Goal: Transaction & Acquisition: Purchase product/service

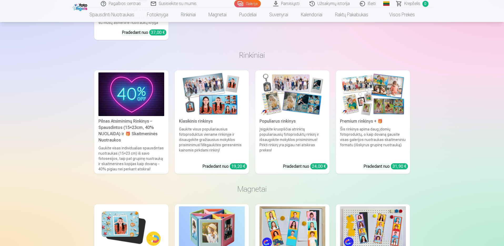
scroll to position [5969, 0]
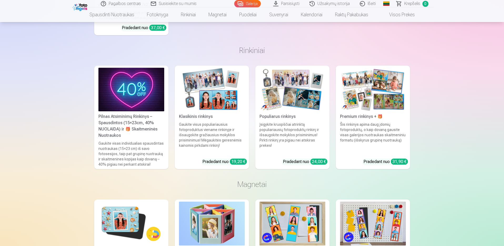
click at [121, 131] on div "Pilnas Atsiminimų Rinkinys – Spausdintos (15×23cm, 40% NUOLAIDA) ir 🎁 Skaitmeni…" at bounding box center [131, 126] width 70 height 25
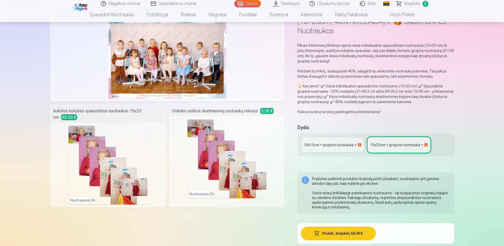
scroll to position [53, 0]
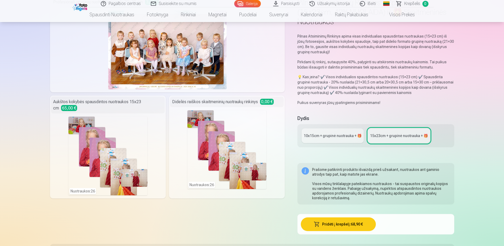
click at [319, 132] on link "10x15сm + grupinė nuotrauka + 🎁" at bounding box center [332, 136] width 62 height 15
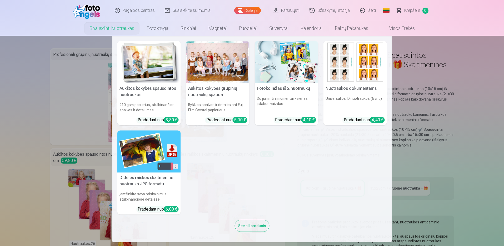
click at [153, 62] on img at bounding box center [148, 62] width 63 height 42
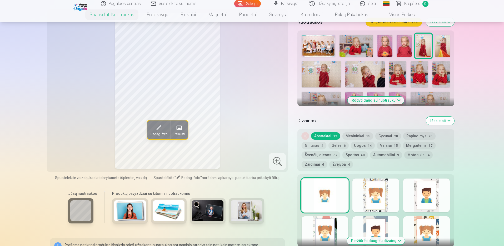
scroll to position [184, 0]
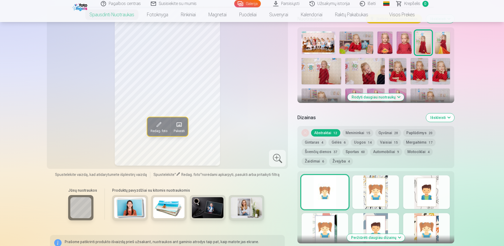
click at [442, 118] on button "Išskleisti" at bounding box center [440, 118] width 28 height 8
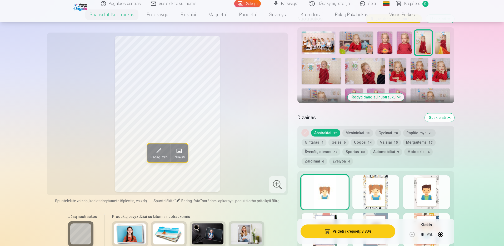
click at [441, 118] on button "Suskleisti" at bounding box center [438, 118] width 29 height 8
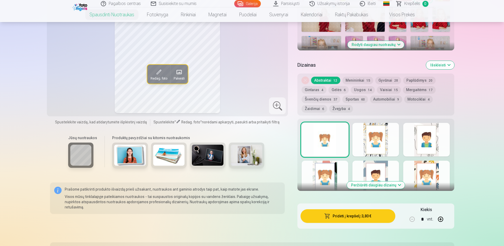
scroll to position [241, 0]
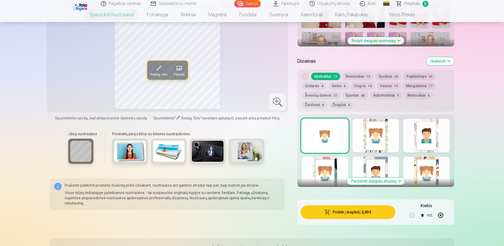
click at [436, 61] on button "Išskleisti" at bounding box center [440, 61] width 28 height 8
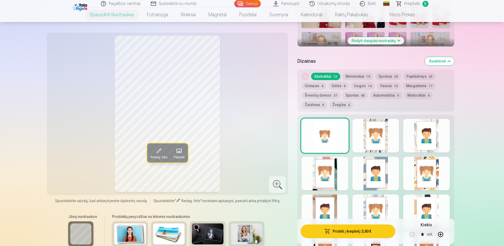
click at [436, 61] on button "Suskleisti" at bounding box center [438, 61] width 29 height 8
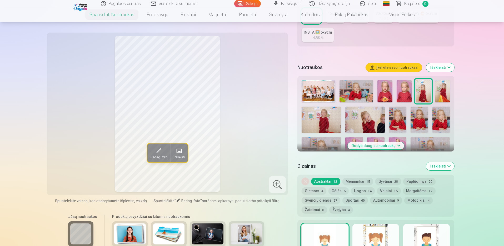
scroll to position [109, 0]
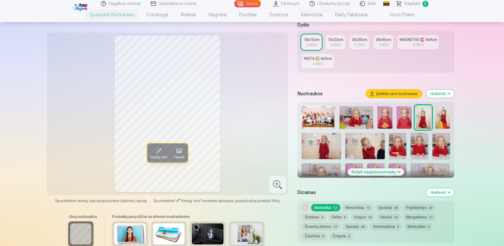
click at [440, 193] on button "Išskleisti" at bounding box center [440, 193] width 28 height 8
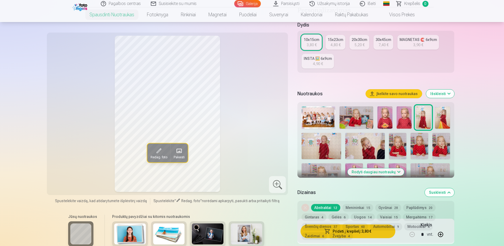
click at [440, 193] on button "Suskleisti" at bounding box center [438, 193] width 29 height 8
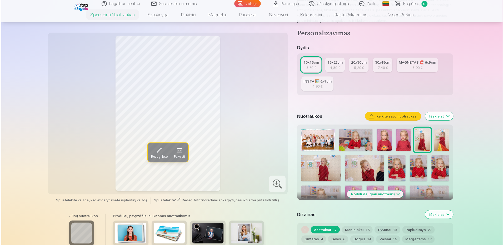
scroll to position [83, 0]
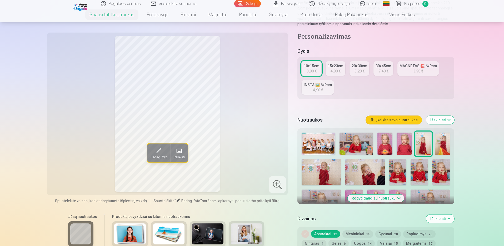
click at [438, 121] on button "Išskleisti" at bounding box center [440, 120] width 28 height 8
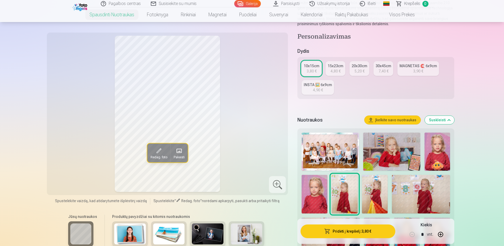
click at [337, 151] on img at bounding box center [329, 152] width 57 height 38
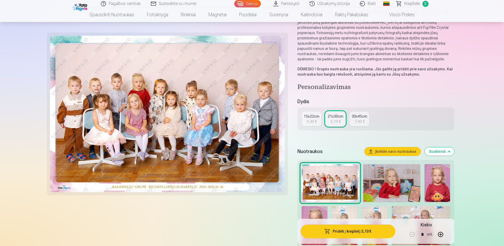
scroll to position [53, 0]
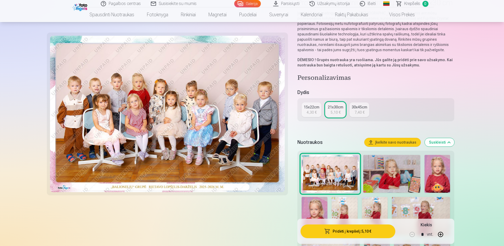
click at [352, 231] on button "Pridėti į krepšelį : 5,10 €" at bounding box center [347, 232] width 94 height 14
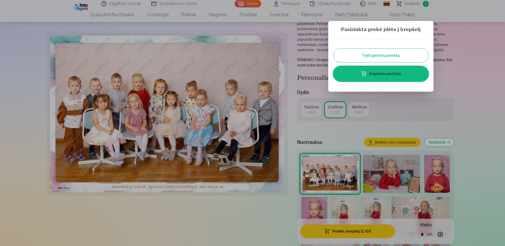
click at [381, 57] on button "Tęsti gaminių paiešką" at bounding box center [380, 56] width 95 height 14
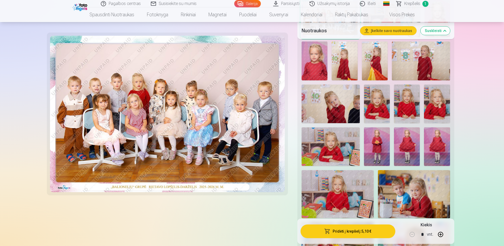
scroll to position [237, 0]
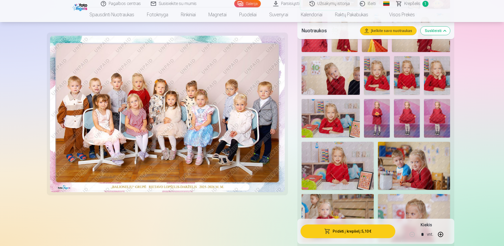
click at [372, 111] on img at bounding box center [377, 118] width 26 height 39
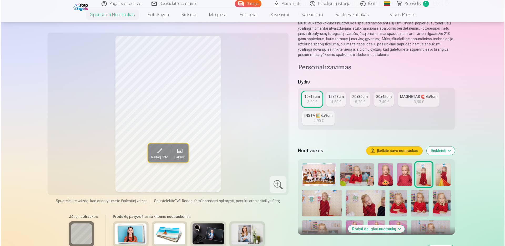
scroll to position [53, 0]
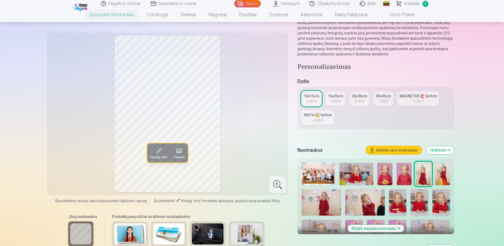
click at [181, 153] on span at bounding box center [179, 151] width 8 height 8
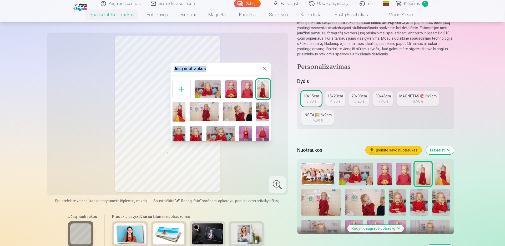
drag, startPoint x: 243, startPoint y: 69, endPoint x: 292, endPoint y: 67, distance: 49.2
click at [294, 67] on body "Pagalbos centras Susisiekite su mumis Galerija Parsisiųsti Užsakymų istorija Iš…" at bounding box center [252, 70] width 505 height 246
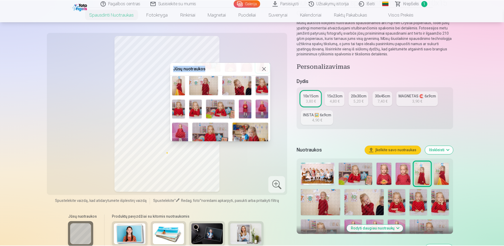
scroll to position [0, 0]
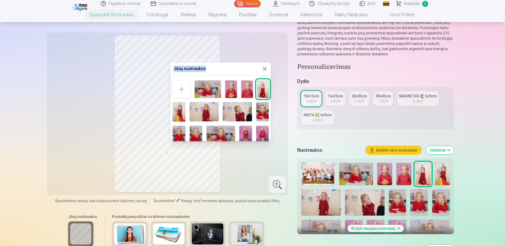
click at [242, 88] on img at bounding box center [247, 89] width 12 height 18
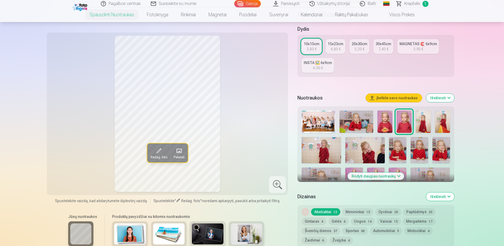
scroll to position [105, 0]
click at [308, 46] on div "10x15cm" at bounding box center [311, 43] width 16 height 5
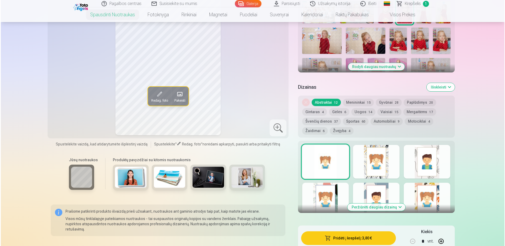
scroll to position [263, 0]
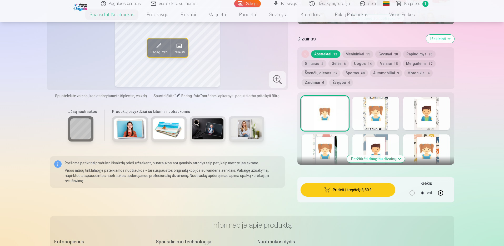
click at [353, 189] on button "Pridėti į krepšelį : 3,80 €" at bounding box center [347, 190] width 94 height 14
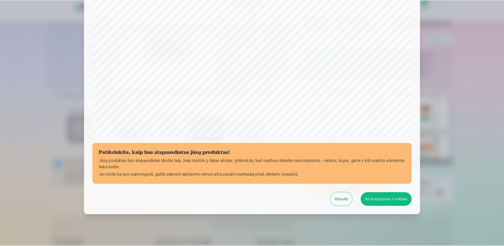
scroll to position [132, 0]
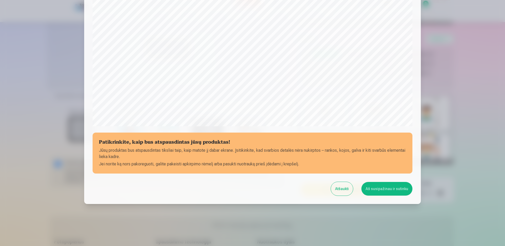
click at [371, 190] on button "Aš susipažinau ir sutinku" at bounding box center [386, 189] width 51 height 14
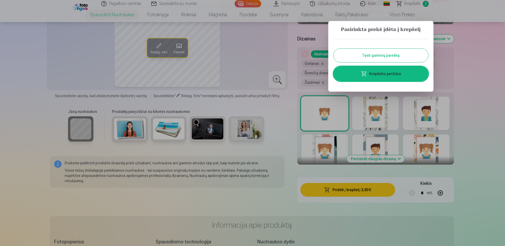
click at [381, 55] on button "Tęsti gaminių paiešką" at bounding box center [380, 56] width 95 height 14
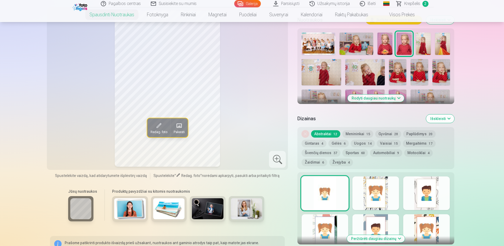
scroll to position [131, 0]
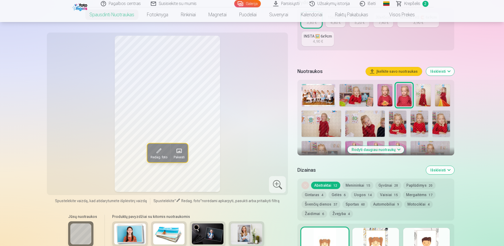
click at [402, 124] on img at bounding box center [398, 124] width 18 height 26
click at [416, 124] on img at bounding box center [419, 124] width 18 height 26
click at [442, 125] on img at bounding box center [441, 124] width 18 height 26
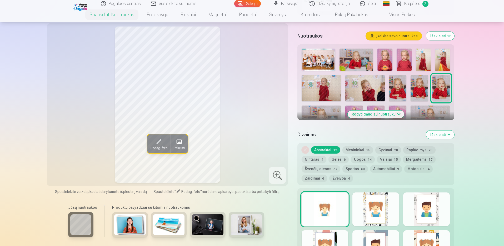
scroll to position [158, 0]
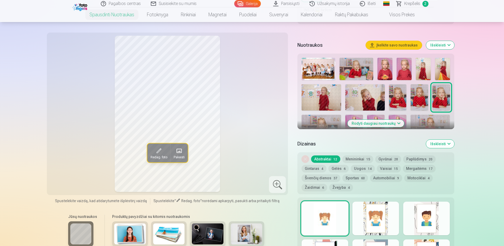
click at [401, 121] on button "Rodyti daugiau nuotraukų" at bounding box center [375, 123] width 57 height 7
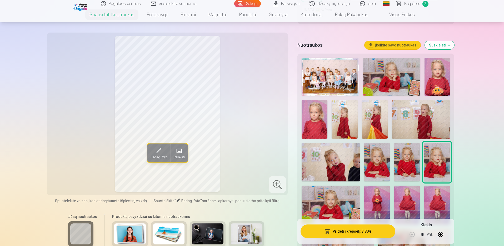
click at [326, 163] on img at bounding box center [330, 162] width 58 height 39
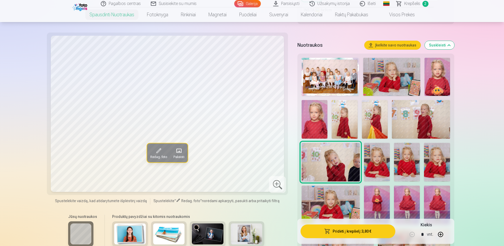
click at [382, 167] on img at bounding box center [377, 162] width 26 height 39
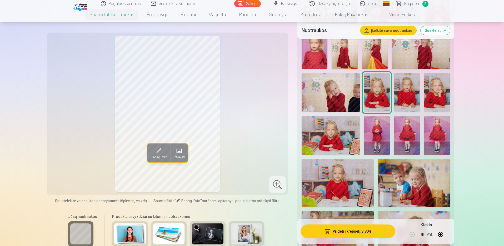
scroll to position [237, 0]
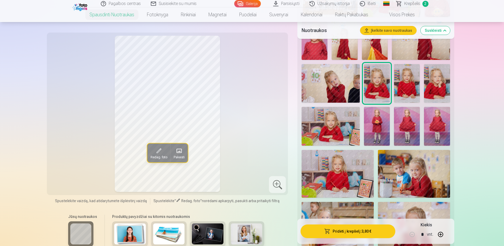
click at [329, 126] on img at bounding box center [330, 126] width 58 height 39
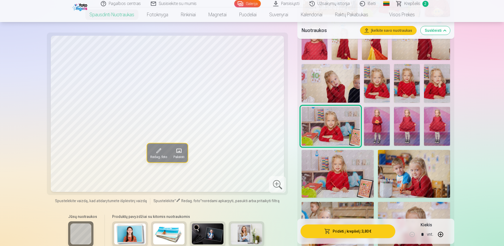
click at [333, 174] on img at bounding box center [337, 174] width 72 height 48
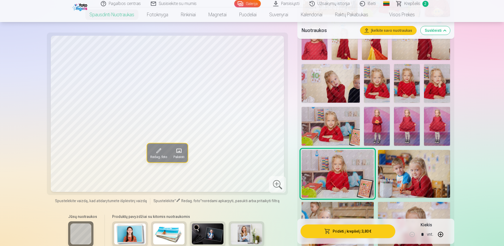
click at [346, 129] on img at bounding box center [330, 126] width 58 height 39
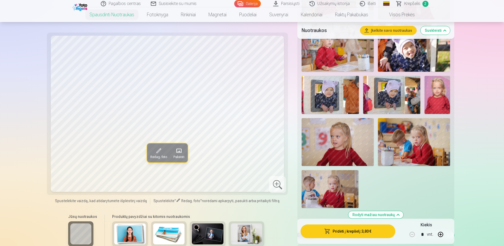
scroll to position [473, 0]
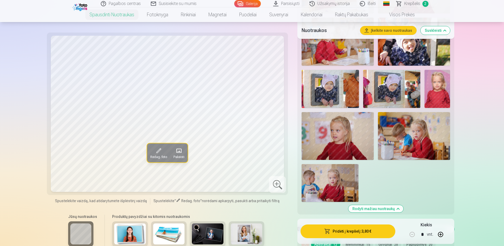
click at [336, 142] on img at bounding box center [337, 136] width 72 height 48
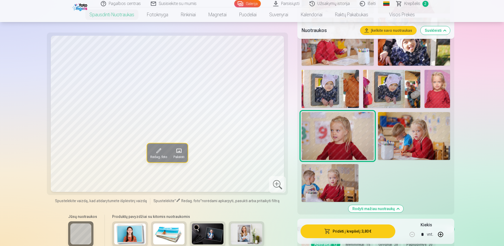
click at [420, 144] on img at bounding box center [414, 136] width 72 height 48
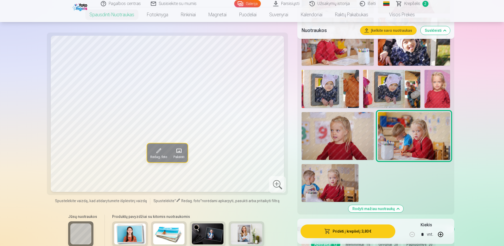
click at [318, 188] on img at bounding box center [329, 183] width 57 height 38
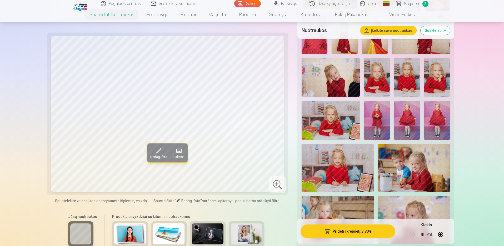
scroll to position [237, 0]
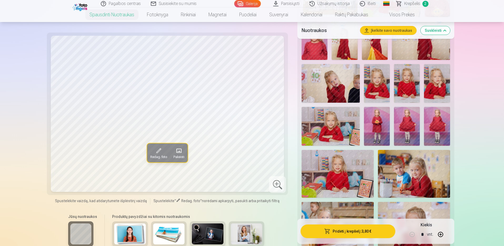
click at [339, 177] on img at bounding box center [337, 174] width 72 height 48
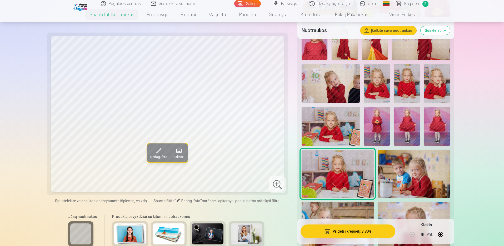
click at [326, 126] on img at bounding box center [330, 126] width 58 height 39
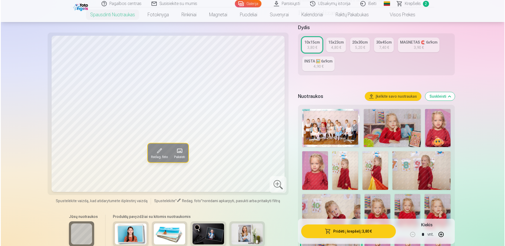
scroll to position [105, 0]
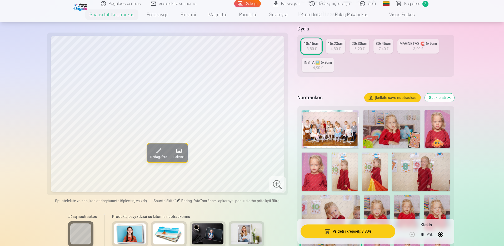
click at [389, 121] on img at bounding box center [391, 129] width 57 height 38
click at [353, 231] on button "Pridėti į krepšelį : 3,80 €" at bounding box center [347, 232] width 94 height 14
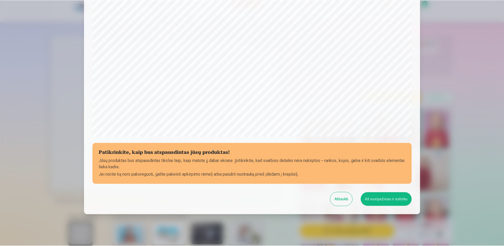
scroll to position [132, 0]
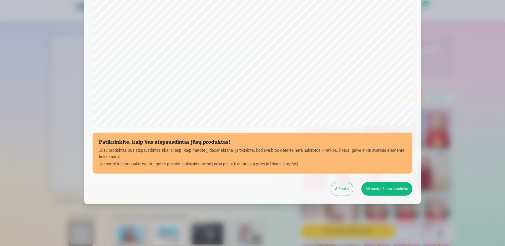
click at [385, 189] on button "Aš susipažinau ir sutinku" at bounding box center [386, 189] width 51 height 14
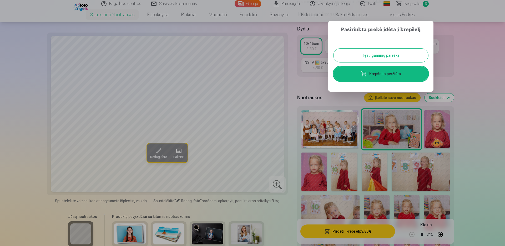
click at [384, 55] on button "Tęsti gaminių paiešką" at bounding box center [380, 56] width 95 height 14
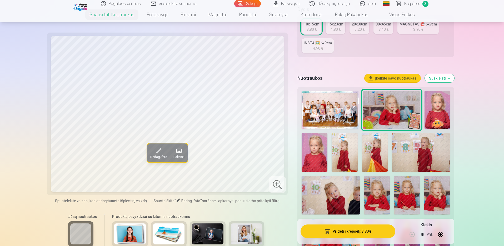
scroll to position [158, 0]
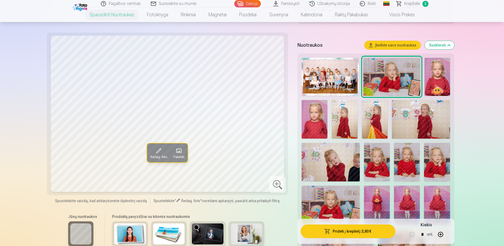
click at [380, 166] on img at bounding box center [377, 162] width 26 height 39
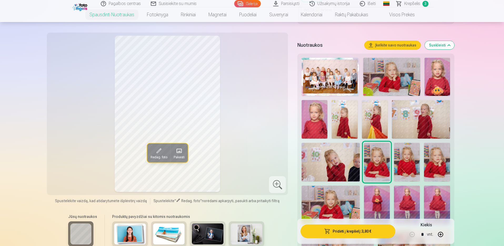
click at [406, 165] on img at bounding box center [407, 162] width 26 height 39
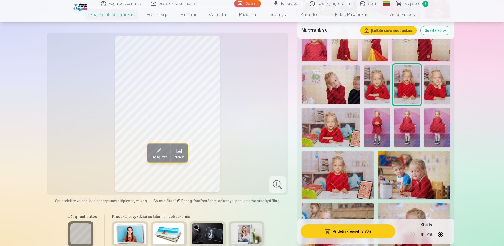
scroll to position [237, 0]
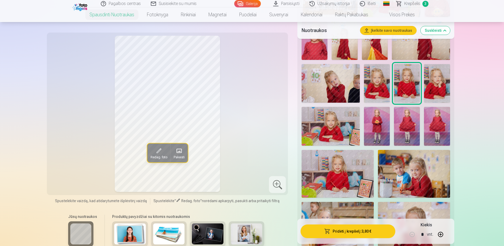
click at [338, 171] on img at bounding box center [337, 174] width 72 height 48
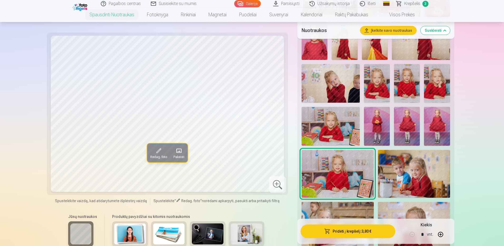
click at [337, 126] on img at bounding box center [330, 126] width 58 height 39
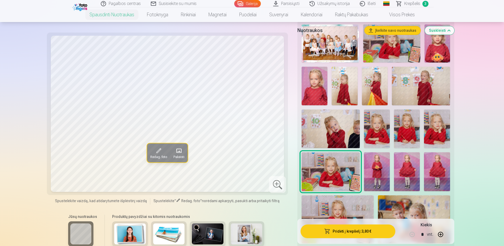
scroll to position [158, 0]
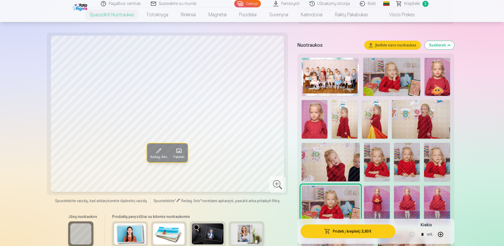
click at [409, 2] on span "Krepšelis" at bounding box center [412, 4] width 16 height 6
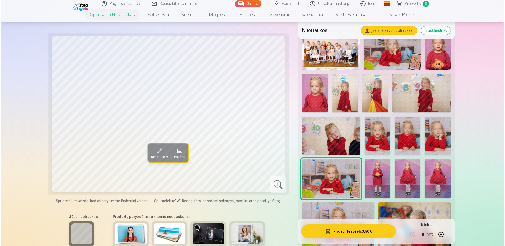
scroll to position [158, 0]
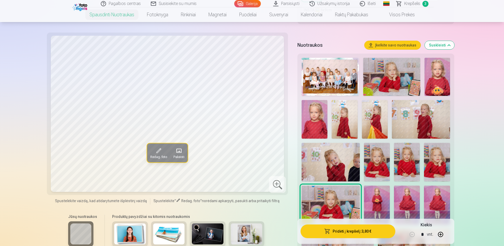
click at [375, 164] on img at bounding box center [377, 162] width 26 height 39
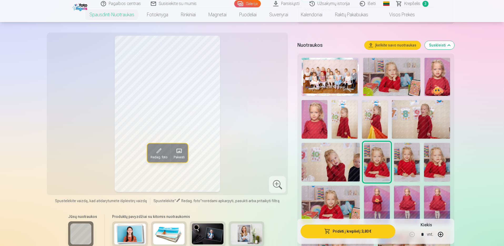
click at [356, 229] on button "Pridėti į krepšelį : 3,80 €" at bounding box center [347, 232] width 94 height 14
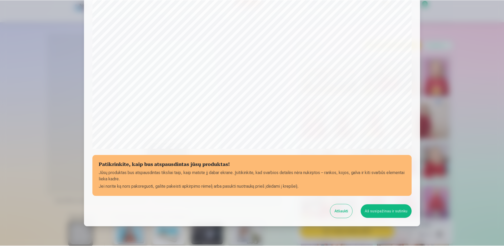
scroll to position [132, 0]
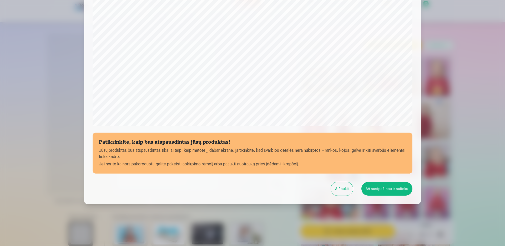
click at [386, 187] on button "Aš susipažinau ir sutinku" at bounding box center [386, 189] width 51 height 14
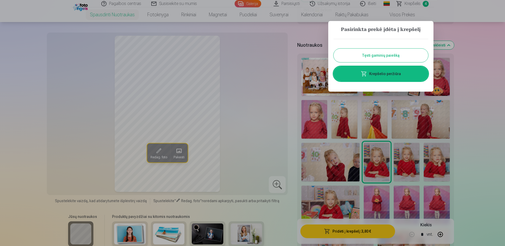
click at [394, 56] on button "Tęsti gaminių paiešką" at bounding box center [380, 56] width 95 height 14
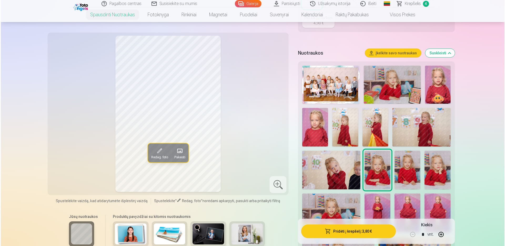
scroll to position [158, 0]
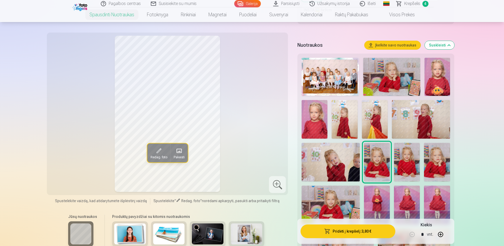
click at [350, 234] on button "Pridėti į krepšelį : 3,80 €" at bounding box center [347, 232] width 94 height 14
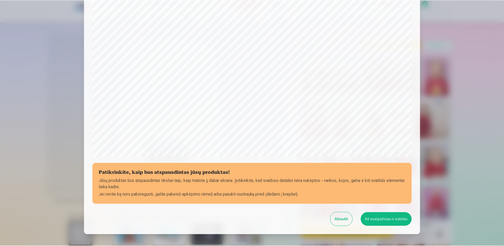
scroll to position [132, 0]
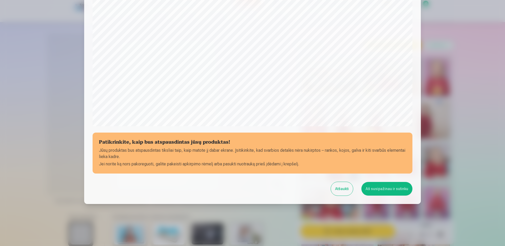
click at [375, 187] on button "Aš susipažinau ir sutinku" at bounding box center [386, 189] width 51 height 14
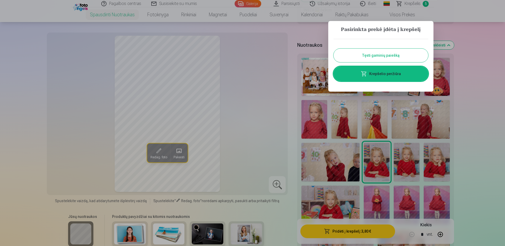
click at [382, 57] on button "Tęsti gaminių paiešką" at bounding box center [380, 56] width 95 height 14
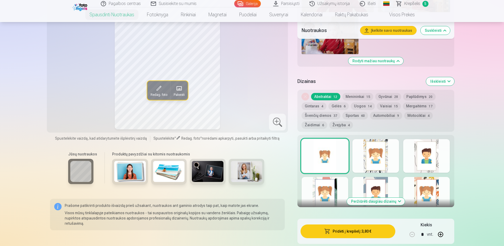
scroll to position [684, 0]
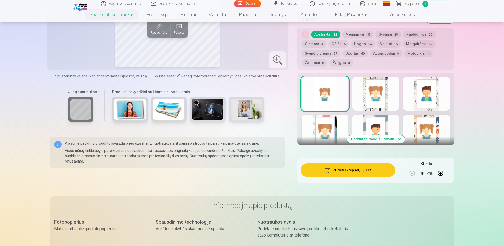
click at [135, 111] on img at bounding box center [130, 109] width 32 height 21
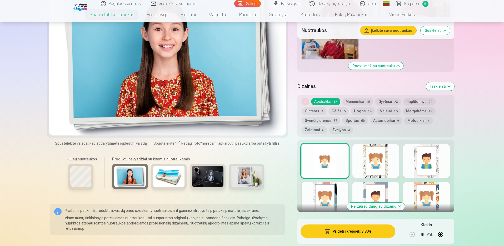
scroll to position [605, 0]
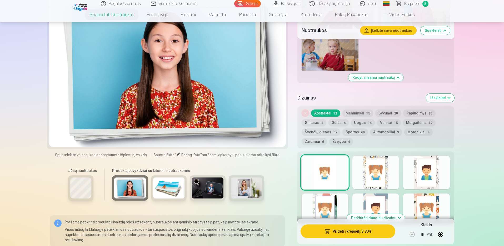
click at [169, 182] on img at bounding box center [169, 188] width 32 height 21
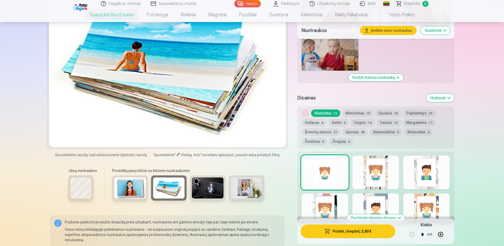
click at [209, 188] on img at bounding box center [208, 188] width 32 height 21
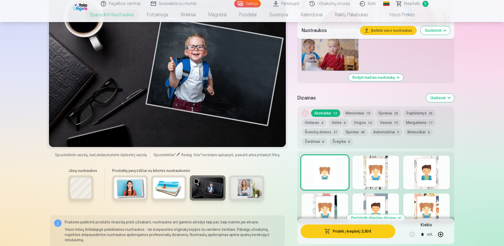
click at [248, 190] on img at bounding box center [247, 188] width 32 height 21
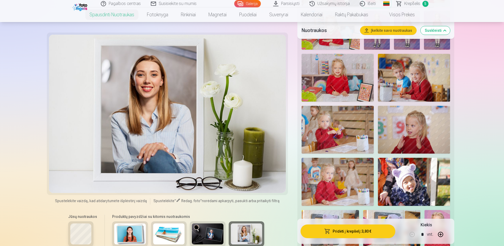
scroll to position [316, 0]
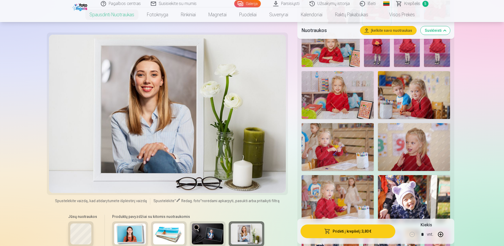
click at [398, 94] on img at bounding box center [414, 95] width 72 height 48
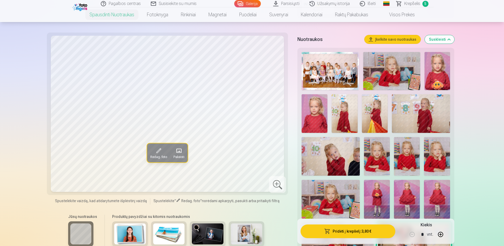
scroll to position [158, 0]
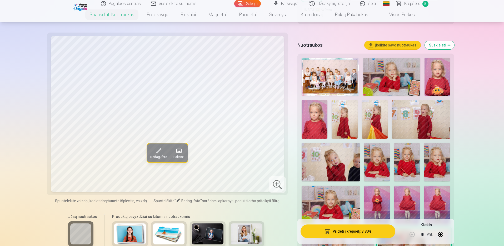
click at [434, 124] on img at bounding box center [421, 119] width 58 height 39
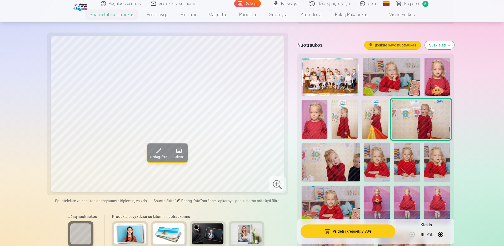
click at [341, 157] on img at bounding box center [330, 162] width 58 height 39
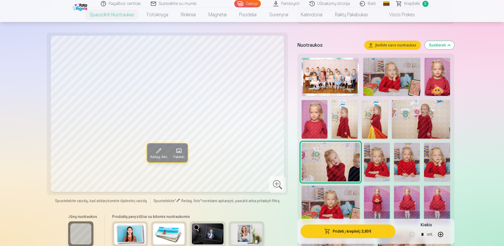
click at [409, 109] on img at bounding box center [421, 119] width 58 height 39
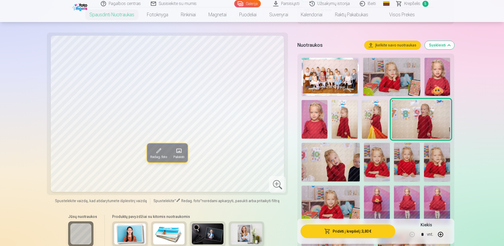
click at [322, 160] on img at bounding box center [330, 162] width 58 height 39
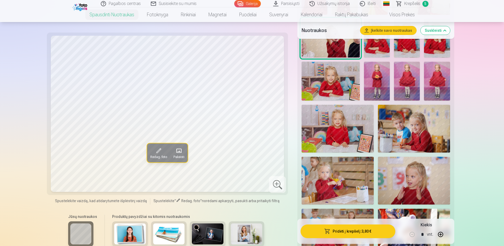
scroll to position [289, 0]
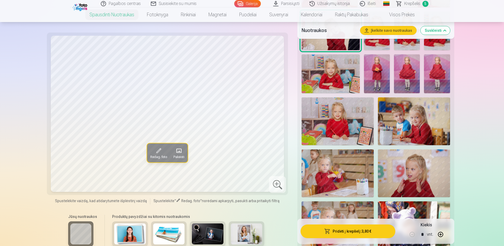
click at [427, 164] on img at bounding box center [414, 174] width 72 height 48
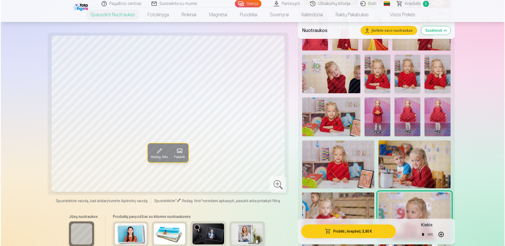
scroll to position [237, 0]
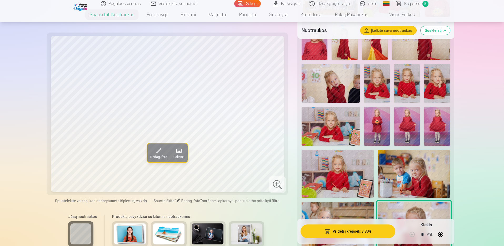
click at [341, 122] on img at bounding box center [330, 126] width 58 height 39
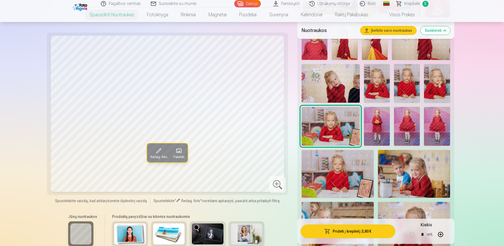
click at [331, 163] on img at bounding box center [337, 174] width 72 height 48
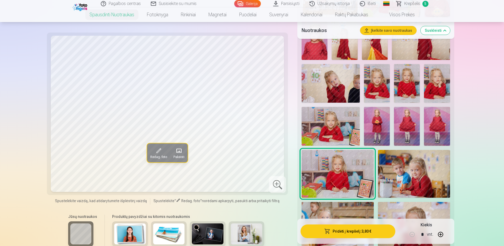
click at [349, 230] on button "Pridėti į krepšelį : 3,80 €" at bounding box center [347, 232] width 94 height 14
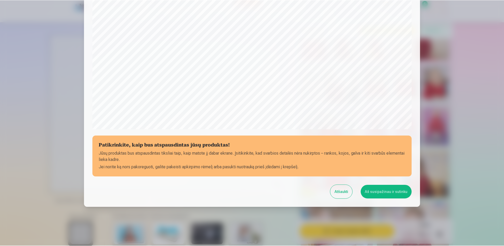
scroll to position [132, 0]
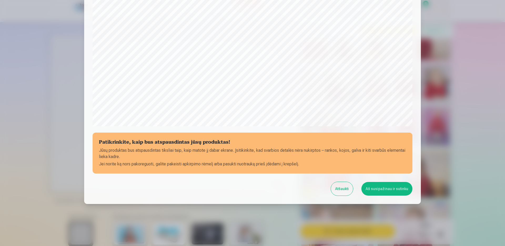
click at [384, 189] on button "Aš susipažinau ir sutinku" at bounding box center [386, 189] width 51 height 14
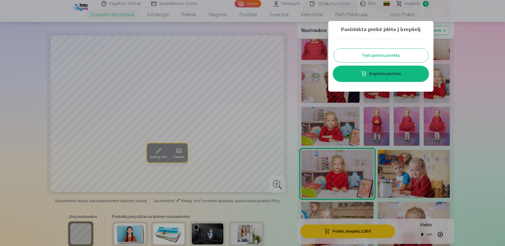
click at [389, 55] on button "Tęsti gaminių paiešką" at bounding box center [380, 56] width 95 height 14
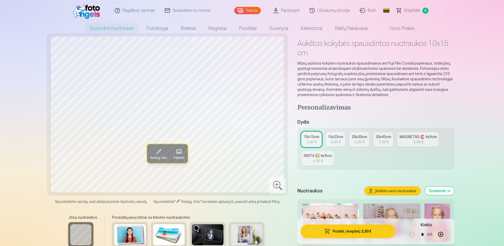
scroll to position [0, 0]
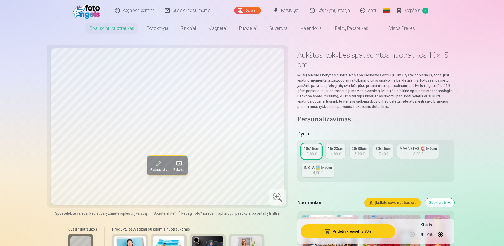
click at [406, 10] on span "Krepšelis" at bounding box center [412, 10] width 16 height 6
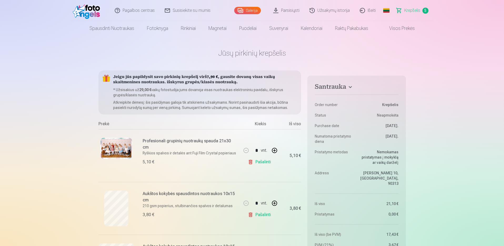
click at [293, 9] on link "Parsisiųsti" at bounding box center [286, 10] width 36 height 21
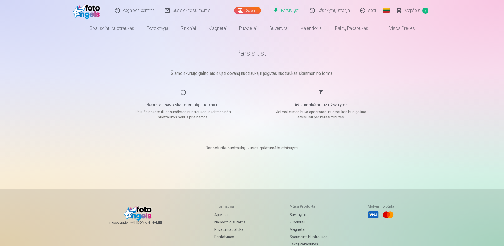
click at [253, 9] on link "Galerija" at bounding box center [247, 10] width 27 height 7
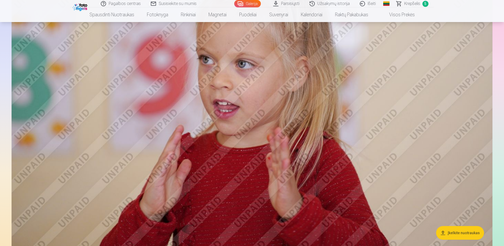
scroll to position [3287, 0]
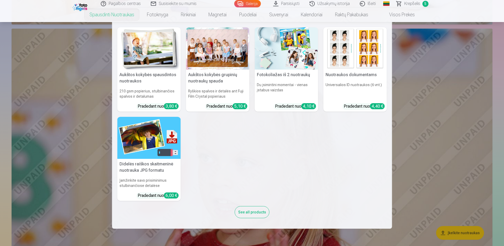
click at [127, 12] on link "Spausdinti nuotraukas" at bounding box center [111, 14] width 57 height 15
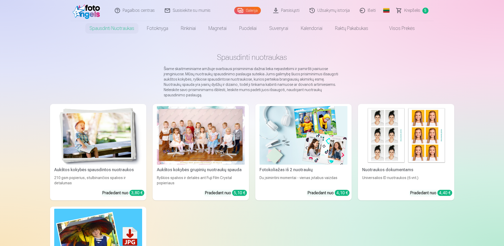
click at [121, 129] on img at bounding box center [98, 135] width 88 height 59
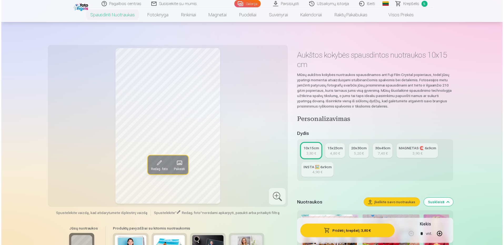
scroll to position [105, 0]
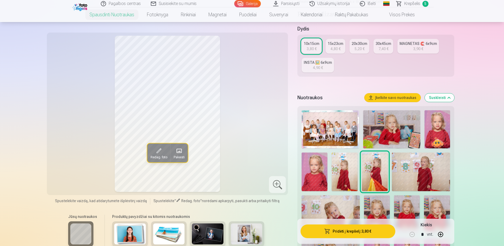
click at [331, 130] on img at bounding box center [329, 129] width 57 height 38
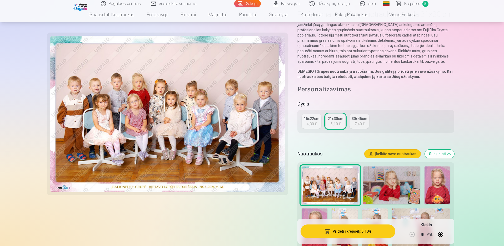
scroll to position [53, 0]
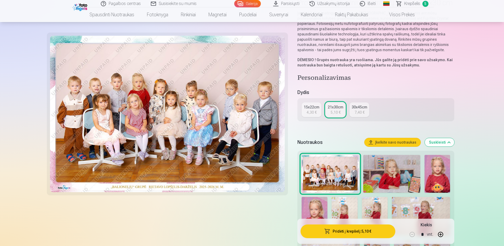
click at [315, 106] on div "15x22cm" at bounding box center [311, 107] width 16 height 5
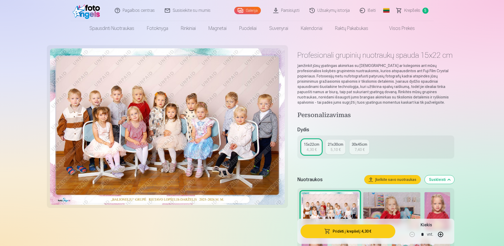
click at [332, 144] on div "21x30cm" at bounding box center [335, 144] width 16 height 5
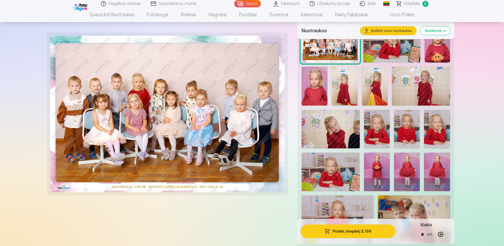
scroll to position [184, 0]
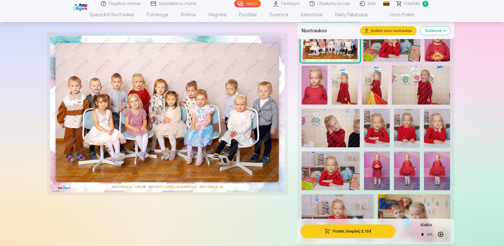
click at [412, 1] on span "Krepšelis" at bounding box center [412, 4] width 16 height 6
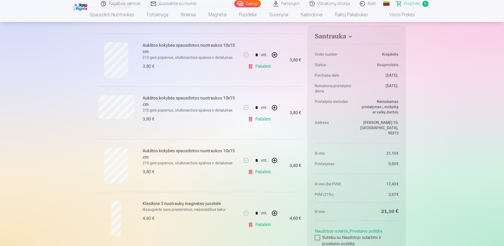
scroll to position [105, 0]
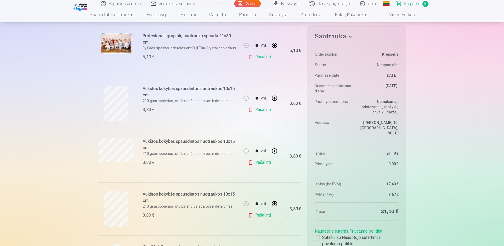
click at [264, 110] on link "Pašalinti" at bounding box center [260, 110] width 25 height 11
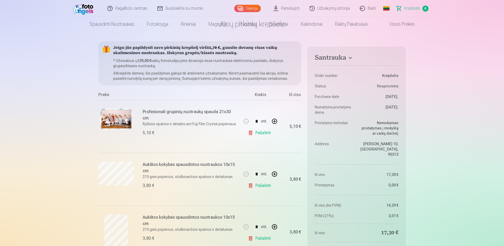
scroll to position [0, 0]
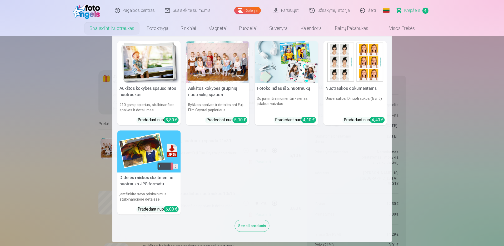
click at [106, 27] on link "Spausdinti nuotraukas" at bounding box center [111, 28] width 57 height 15
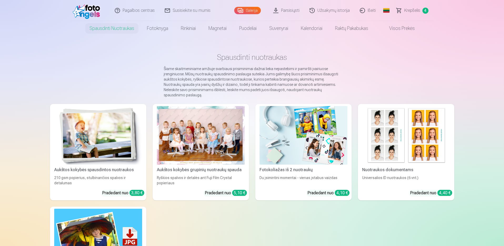
click at [104, 128] on img at bounding box center [98, 135] width 88 height 59
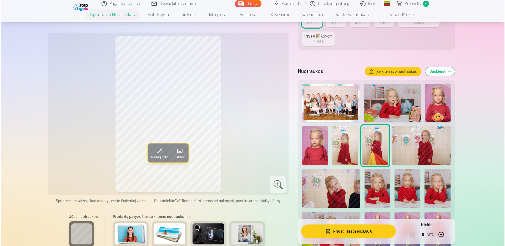
scroll to position [158, 0]
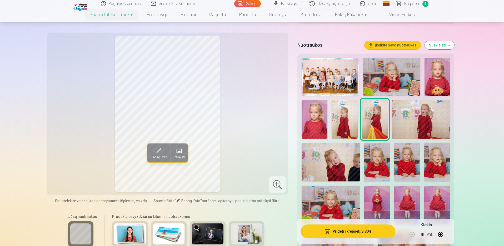
click at [424, 125] on img at bounding box center [421, 119] width 58 height 39
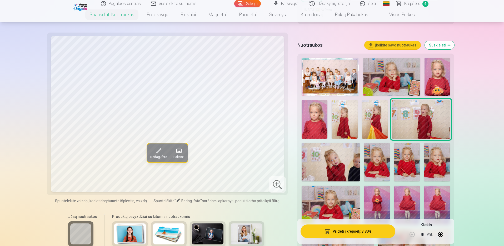
click at [166, 149] on button "Redag. foto" at bounding box center [158, 153] width 23 height 19
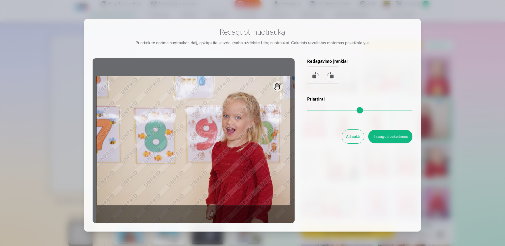
drag, startPoint x: 308, startPoint y: 111, endPoint x: 325, endPoint y: 109, distance: 17.2
click at [325, 110] on input "range" at bounding box center [359, 110] width 105 height 1
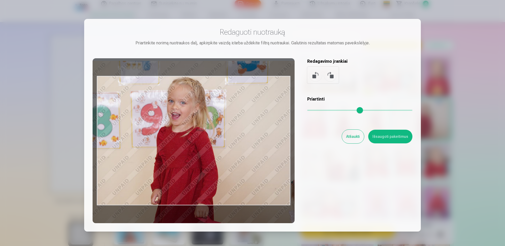
drag, startPoint x: 251, startPoint y: 153, endPoint x: 196, endPoint y: 138, distance: 57.0
click at [196, 138] on div at bounding box center [194, 140] width 202 height 165
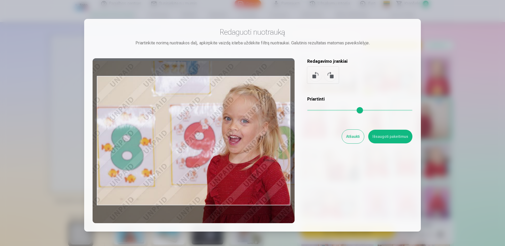
drag, startPoint x: 325, startPoint y: 109, endPoint x: 352, endPoint y: 111, distance: 26.9
click at [352, 111] on input "range" at bounding box center [359, 110] width 105 height 1
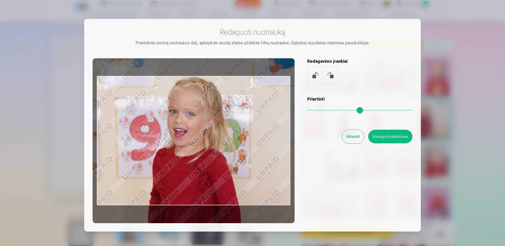
drag, startPoint x: 267, startPoint y: 154, endPoint x: 212, endPoint y: 147, distance: 54.9
click at [212, 147] on div at bounding box center [194, 140] width 202 height 165
click at [313, 75] on button at bounding box center [315, 75] width 13 height 13
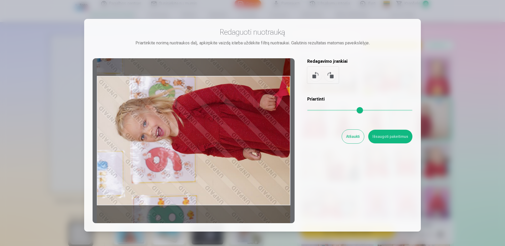
click at [313, 75] on button at bounding box center [315, 75] width 13 height 13
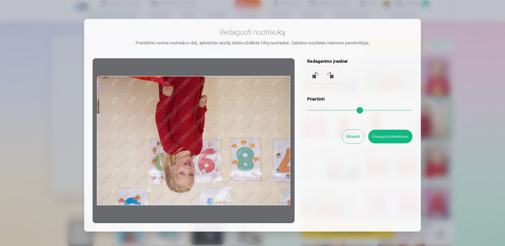
click at [313, 75] on button at bounding box center [315, 75] width 13 height 13
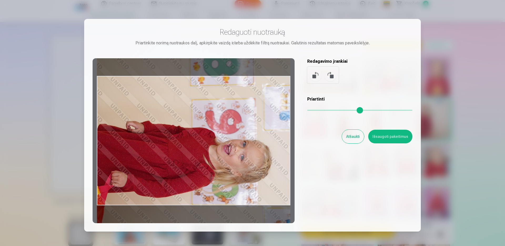
type input "*"
drag, startPoint x: 310, startPoint y: 110, endPoint x: 300, endPoint y: 109, distance: 9.2
click at [307, 110] on input "range" at bounding box center [359, 110] width 105 height 1
click at [199, 193] on div at bounding box center [194, 140] width 202 height 165
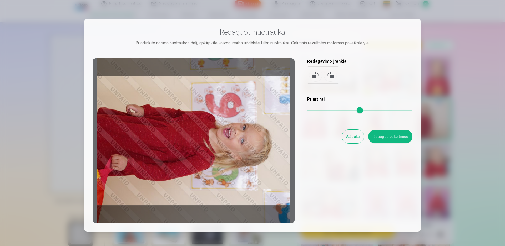
drag, startPoint x: 197, startPoint y: 177, endPoint x: 194, endPoint y: 161, distance: 17.0
click at [194, 161] on div at bounding box center [194, 140] width 202 height 165
click at [382, 135] on button "Išsaugoti pakeitimus" at bounding box center [390, 137] width 44 height 14
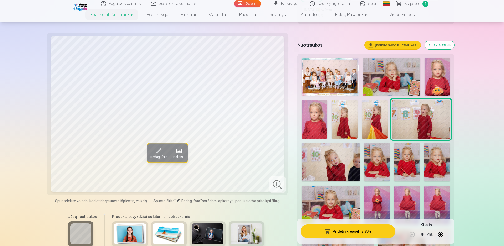
click at [349, 232] on button "Pridėti į krepšelį : 3,80 €" at bounding box center [347, 232] width 94 height 14
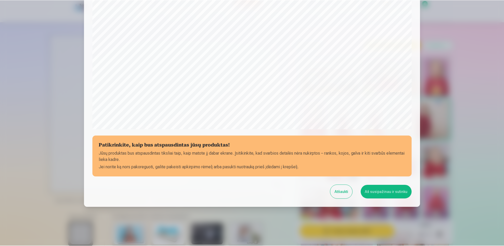
scroll to position [132, 0]
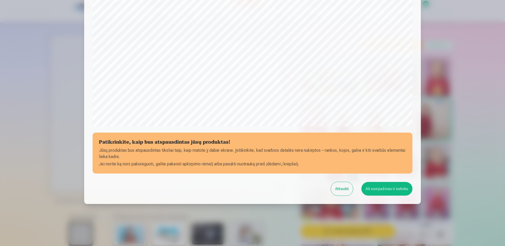
click at [375, 192] on button "Aš susipažinau ir sutinku" at bounding box center [386, 189] width 51 height 14
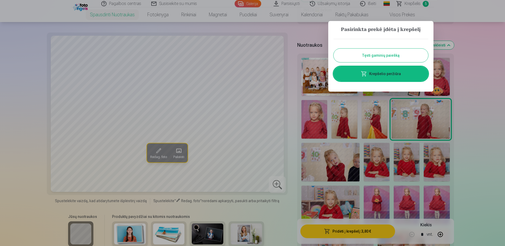
click at [378, 59] on button "Tęsti gaminių paiešką" at bounding box center [380, 56] width 95 height 14
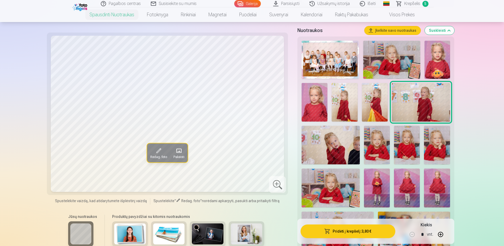
scroll to position [184, 0]
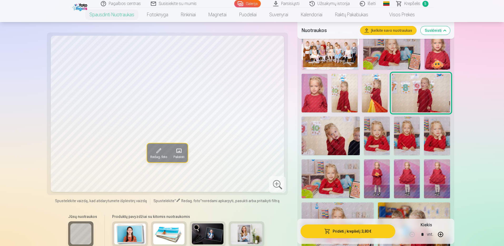
click at [335, 140] on img at bounding box center [330, 136] width 58 height 39
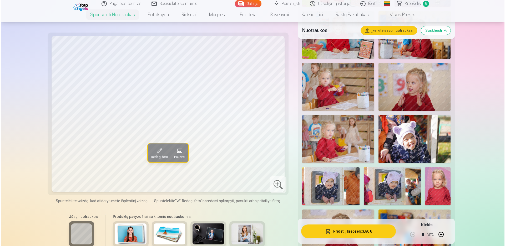
scroll to position [342, 0]
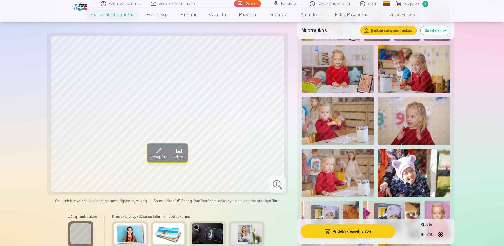
click at [158, 155] on span "Redag. foto" at bounding box center [158, 157] width 17 height 4
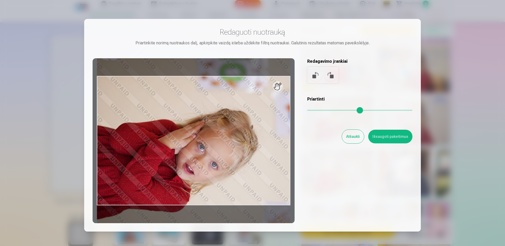
click at [314, 76] on button at bounding box center [315, 75] width 13 height 13
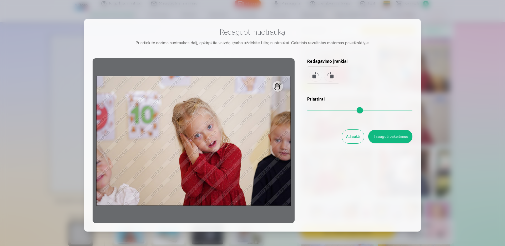
click at [314, 76] on button at bounding box center [315, 75] width 13 height 13
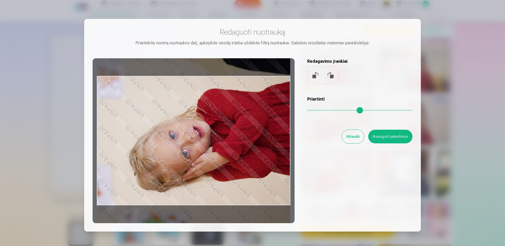
drag, startPoint x: 236, startPoint y: 138, endPoint x: 229, endPoint y: 158, distance: 21.1
click at [229, 158] on div at bounding box center [194, 140] width 202 height 165
click at [376, 139] on button "Išsaugoti pakeitimus" at bounding box center [390, 137] width 44 height 14
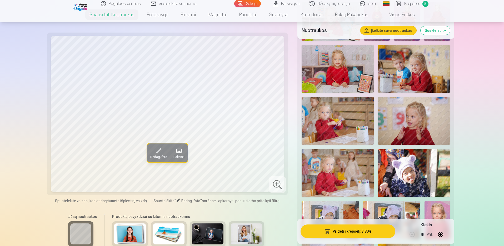
click at [359, 231] on button "Pridėti į krepšelį : 3,80 €" at bounding box center [347, 232] width 94 height 14
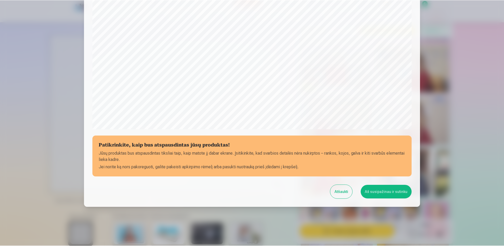
scroll to position [132, 0]
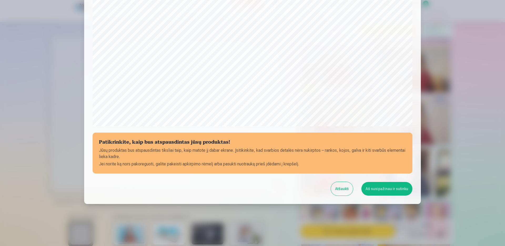
click at [383, 186] on button "Aš susipažinau ir sutinku" at bounding box center [386, 189] width 51 height 14
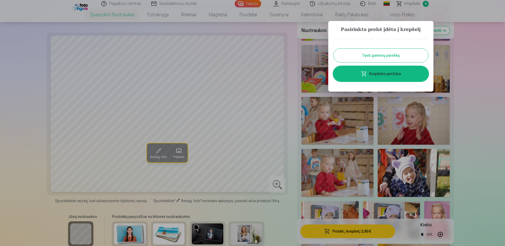
click at [382, 56] on button "Tęsti gaminių paiešką" at bounding box center [380, 56] width 95 height 14
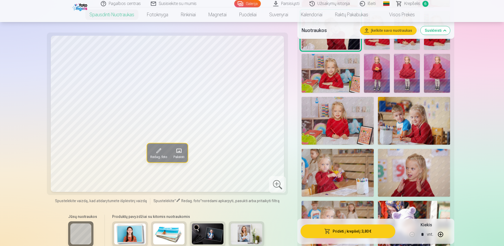
scroll to position [263, 0]
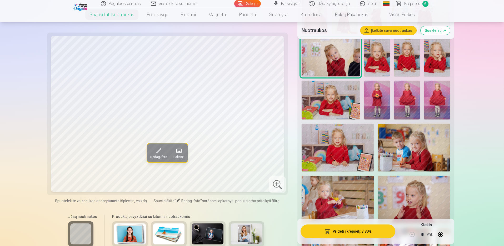
click at [407, 5] on span "Krepšelis" at bounding box center [412, 4] width 16 height 6
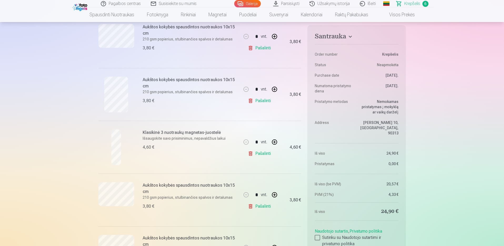
scroll to position [158, 0]
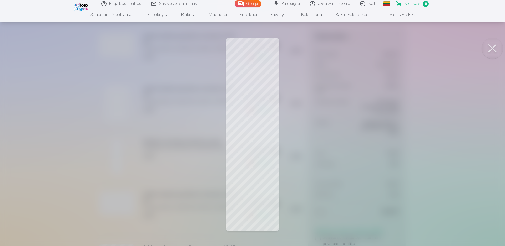
click at [326, 111] on div at bounding box center [252, 123] width 505 height 246
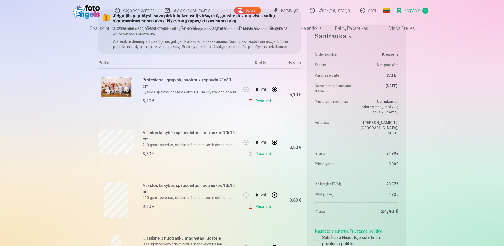
scroll to position [0, 0]
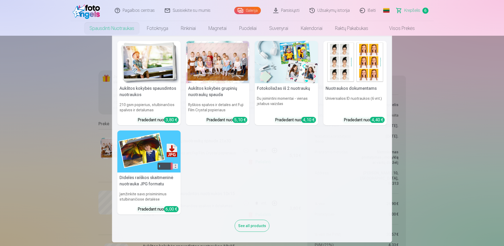
click at [150, 55] on img at bounding box center [148, 62] width 63 height 42
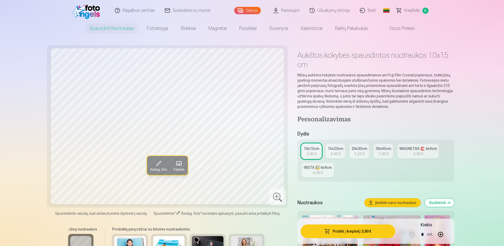
click at [422, 153] on link "MAGNETAS 🧲 6x9cm 3,90 €" at bounding box center [418, 151] width 42 height 15
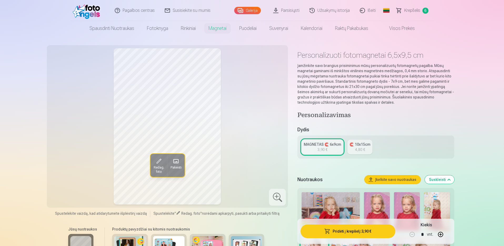
click at [354, 146] on div "🧲 10x15cm" at bounding box center [359, 144] width 21 height 5
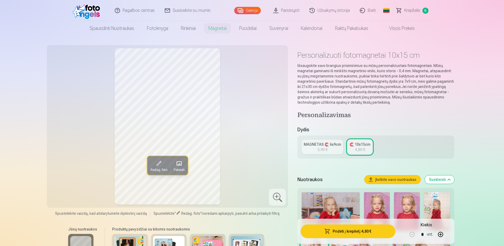
click at [338, 146] on link "MAGNETAS 🧲 6x9cm 3,90 €" at bounding box center [322, 147] width 42 height 15
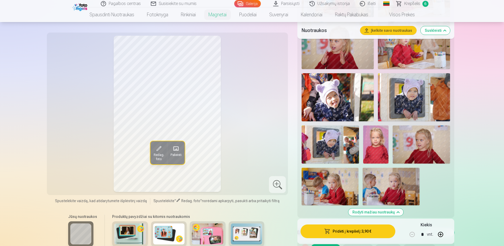
scroll to position [500, 0]
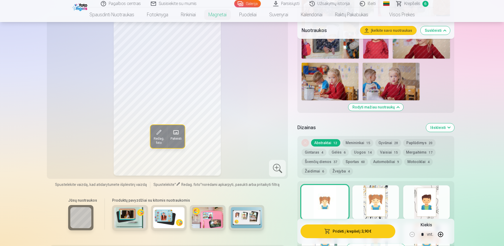
click at [242, 213] on img at bounding box center [247, 217] width 32 height 21
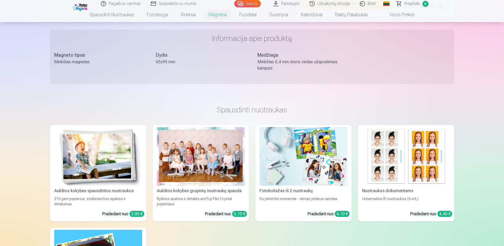
scroll to position [789, 0]
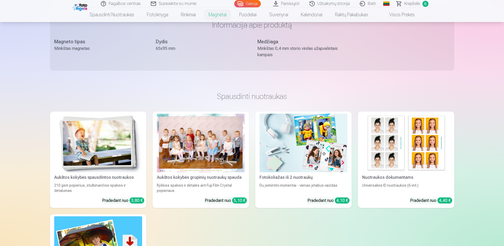
click at [119, 151] on img at bounding box center [98, 143] width 88 height 59
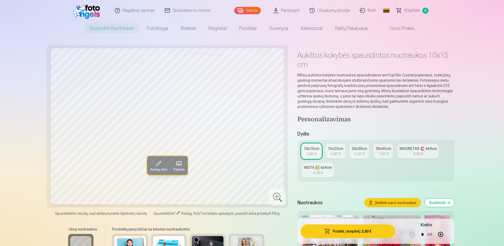
click at [316, 170] on div "INSTA 🖼️ 6x9cm" at bounding box center [317, 167] width 28 height 5
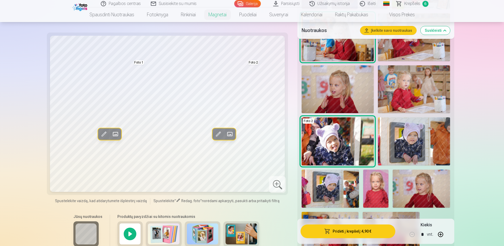
click at [274, 225] on div "Jūsų nuotraukos Produktų pavyzdžiai su kitomis nuotraukomis" at bounding box center [167, 233] width 235 height 44
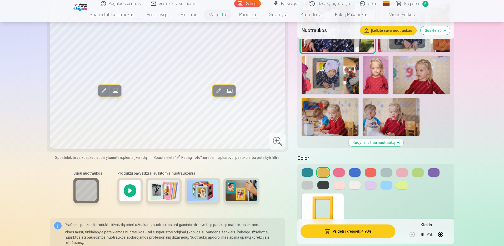
scroll to position [473, 0]
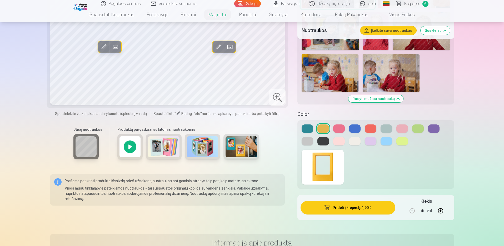
click at [200, 148] on img at bounding box center [203, 146] width 32 height 21
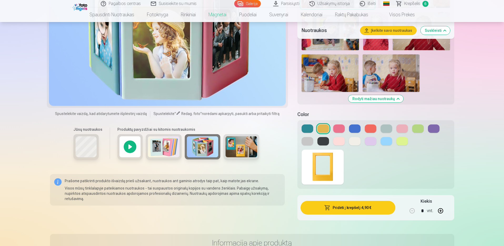
click at [168, 151] on img at bounding box center [164, 146] width 32 height 21
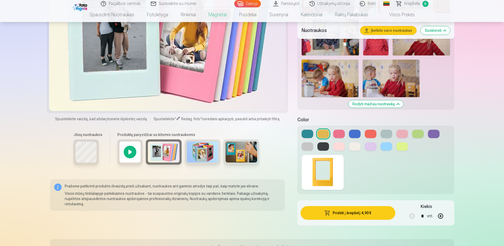
scroll to position [500, 0]
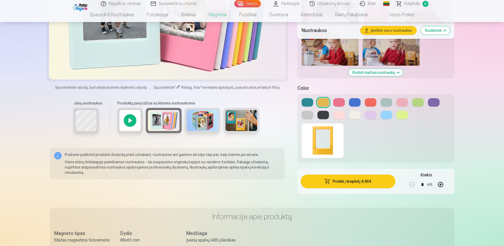
click at [129, 119] on div at bounding box center [129, 120] width 25 height 25
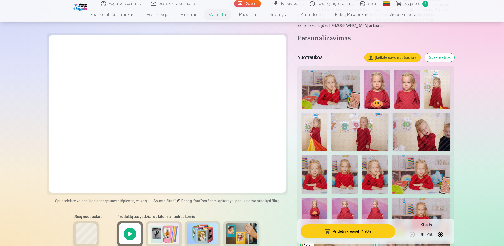
scroll to position [53, 0]
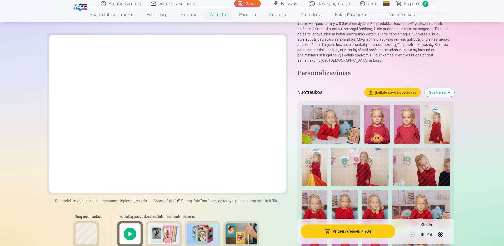
click at [410, 2] on span "Krepšelis" at bounding box center [412, 4] width 16 height 6
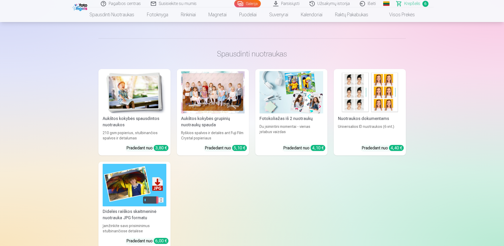
scroll to position [631, 0]
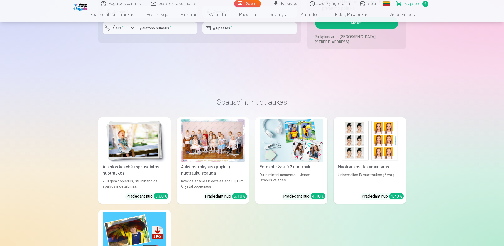
click at [133, 141] on img at bounding box center [135, 141] width 64 height 42
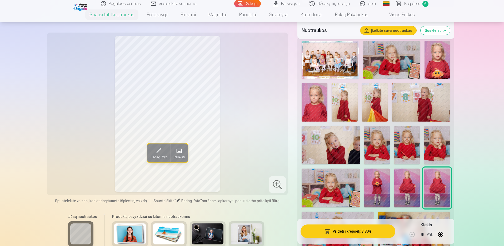
scroll to position [184, 0]
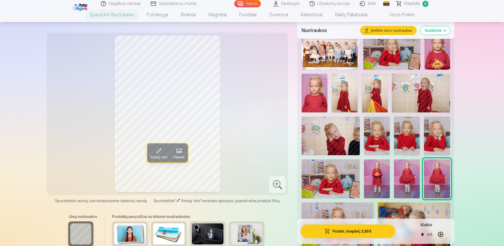
click at [401, 176] on img at bounding box center [407, 179] width 26 height 39
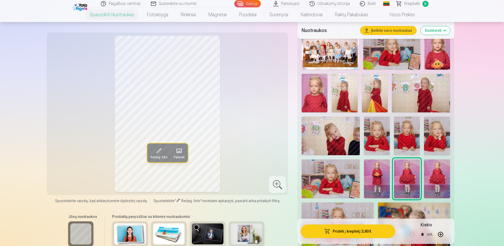
click at [425, 175] on img at bounding box center [437, 179] width 26 height 39
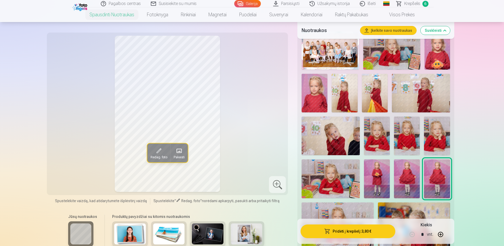
click at [412, 177] on img at bounding box center [407, 179] width 26 height 39
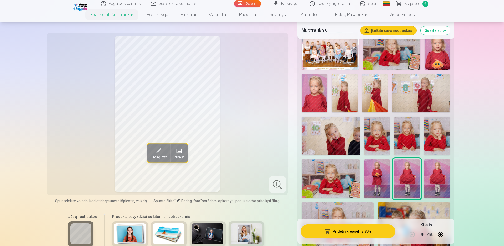
click at [382, 181] on img at bounding box center [377, 179] width 26 height 39
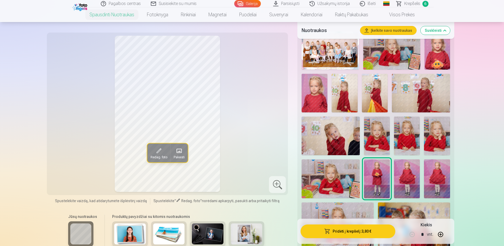
click at [397, 178] on img at bounding box center [407, 179] width 26 height 39
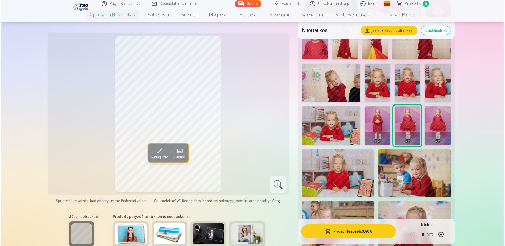
scroll to position [237, 0]
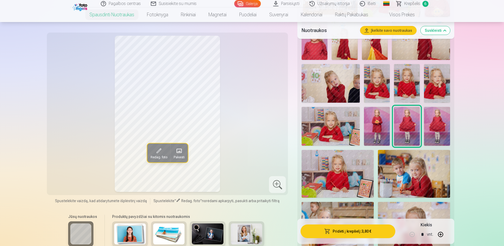
click at [346, 233] on button "Pridėti į krepšelį : 3,80 €" at bounding box center [347, 232] width 94 height 14
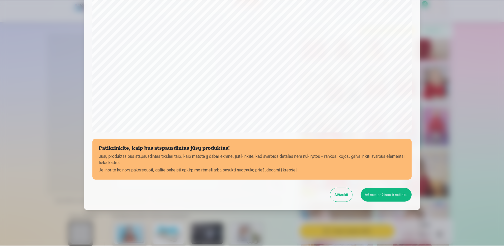
scroll to position [132, 0]
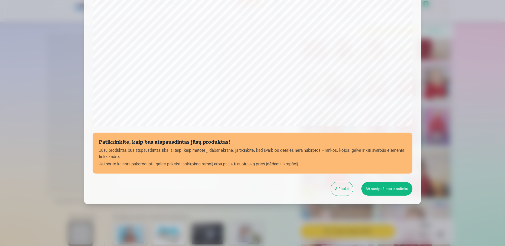
click at [375, 189] on button "Aš susipažinau ir sutinku" at bounding box center [386, 189] width 51 height 14
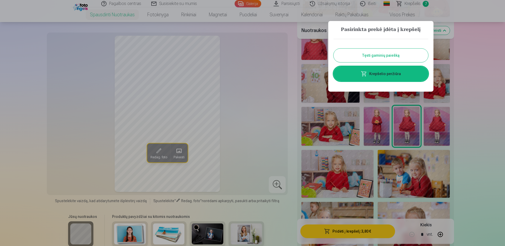
click at [388, 54] on button "Tęsti gaminių paiešką" at bounding box center [380, 56] width 95 height 14
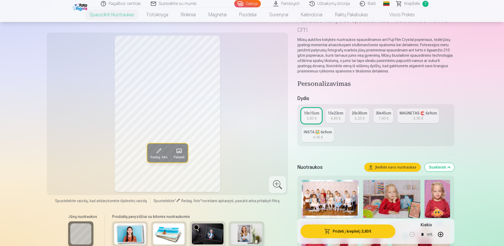
scroll to position [0, 0]
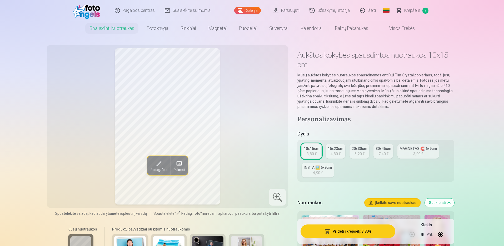
click at [407, 7] on link "Krepšelis 7" at bounding box center [412, 10] width 42 height 21
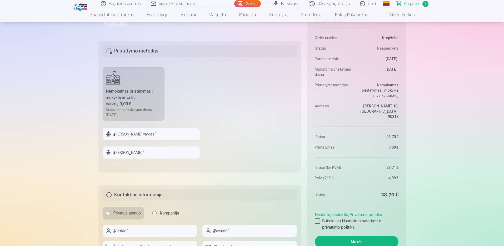
scroll to position [447, 0]
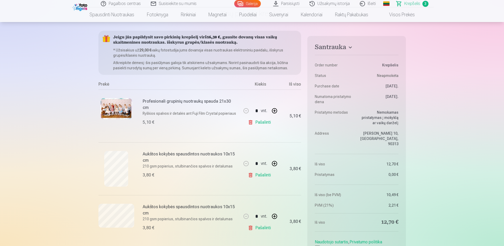
scroll to position [79, 0]
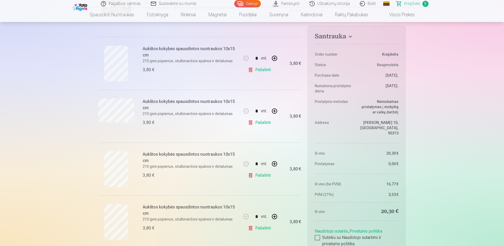
scroll to position [158, 0]
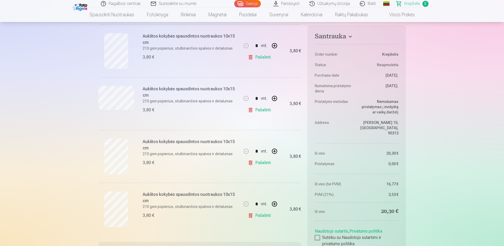
click at [261, 217] on link "Pašalinti" at bounding box center [260, 216] width 25 height 11
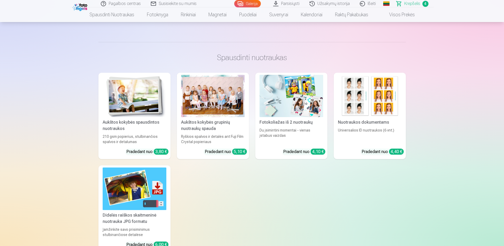
scroll to position [579, 0]
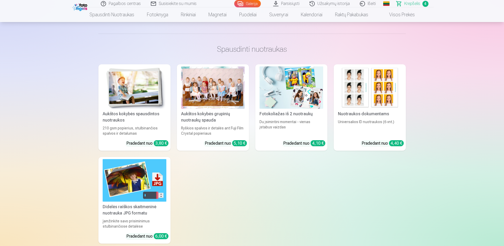
click at [285, 89] on img at bounding box center [291, 88] width 64 height 42
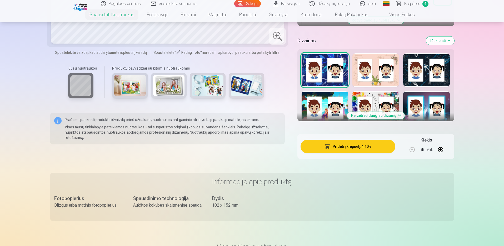
scroll to position [237, 0]
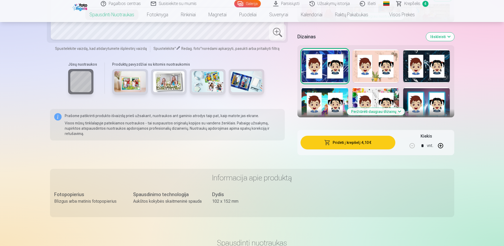
click at [376, 111] on button "Peržiūrėti daugiau dizainų" at bounding box center [376, 111] width 58 height 7
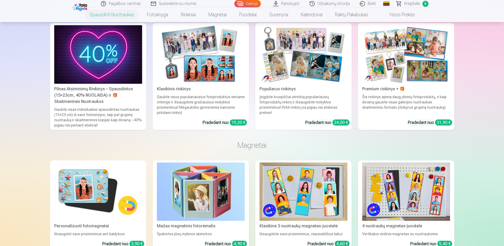
scroll to position [1210, 0]
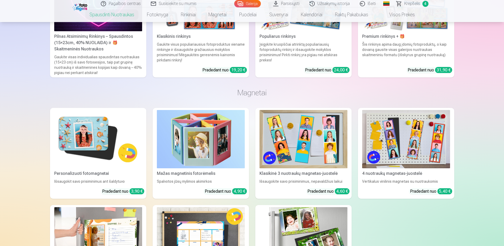
click at [281, 144] on img at bounding box center [303, 139] width 88 height 59
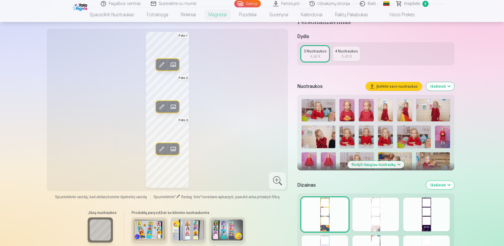
scroll to position [79, 0]
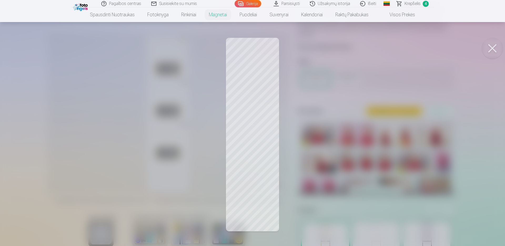
click at [250, 79] on div at bounding box center [252, 123] width 505 height 246
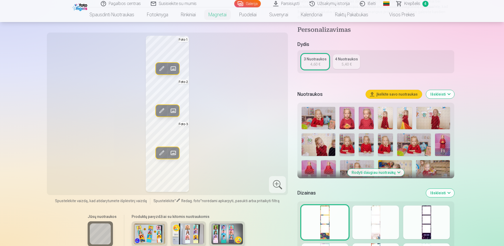
scroll to position [105, 0]
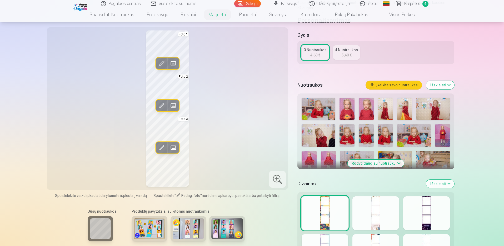
click at [366, 164] on button "Rodyti daugiau nuotraukų" at bounding box center [375, 163] width 57 height 7
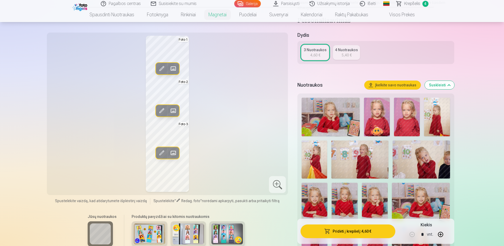
click at [366, 159] on img at bounding box center [359, 160] width 57 height 38
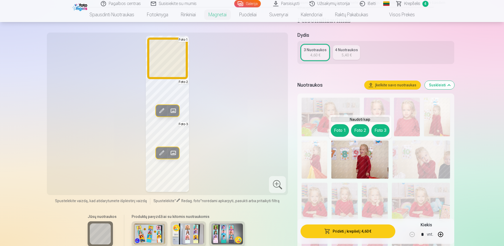
click at [341, 131] on button "Foto 1" at bounding box center [340, 130] width 18 height 13
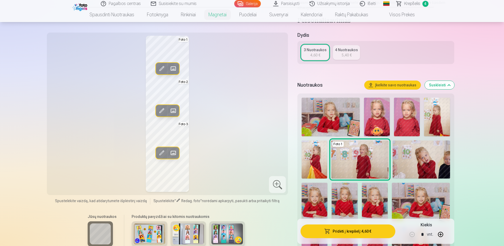
click at [160, 67] on span at bounding box center [161, 68] width 8 height 8
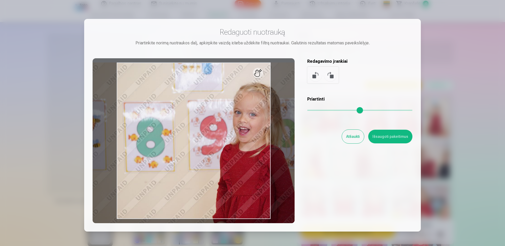
drag, startPoint x: 310, startPoint y: 110, endPoint x: 316, endPoint y: 110, distance: 6.3
click at [316, 110] on input "range" at bounding box center [359, 110] width 105 height 1
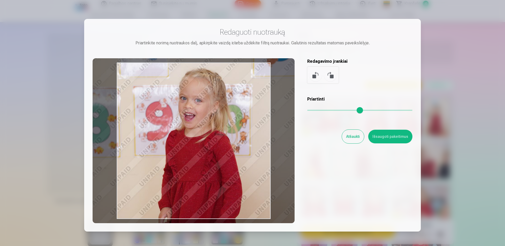
drag, startPoint x: 230, startPoint y: 144, endPoint x: 176, endPoint y: 130, distance: 56.3
click at [176, 130] on div at bounding box center [194, 140] width 202 height 165
type input "****"
click at [386, 138] on button "Išsaugoti pakeitimus" at bounding box center [390, 137] width 44 height 14
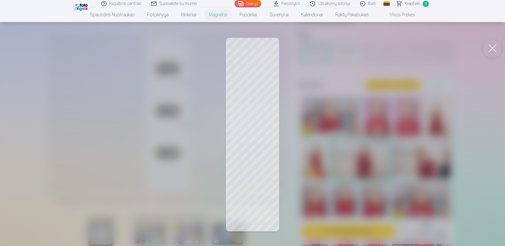
click at [338, 118] on div at bounding box center [252, 123] width 505 height 246
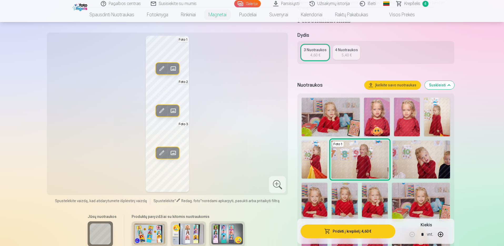
click at [415, 161] on img at bounding box center [420, 160] width 57 height 38
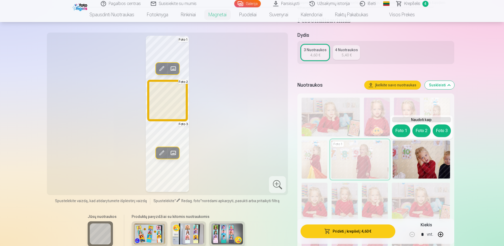
click at [420, 130] on button "Foto 2" at bounding box center [421, 131] width 18 height 13
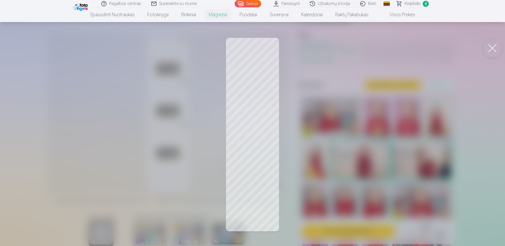
click at [313, 110] on div at bounding box center [252, 123] width 505 height 246
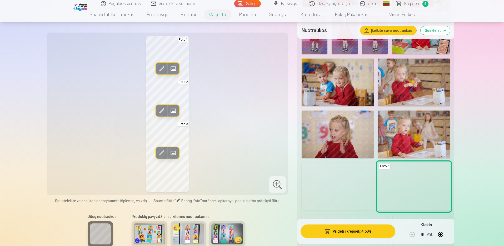
scroll to position [289, 0]
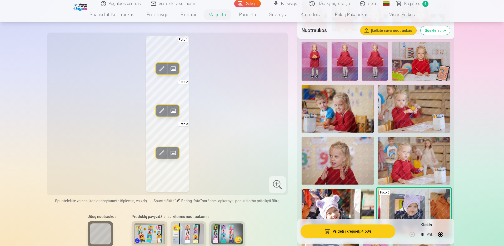
click at [343, 154] on img at bounding box center [337, 161] width 72 height 48
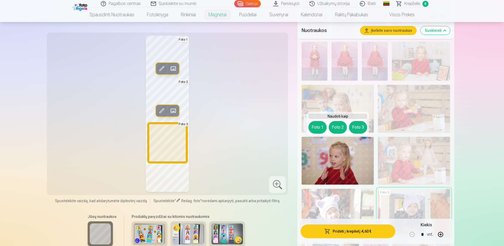
click at [360, 127] on button "Foto 3" at bounding box center [358, 127] width 18 height 13
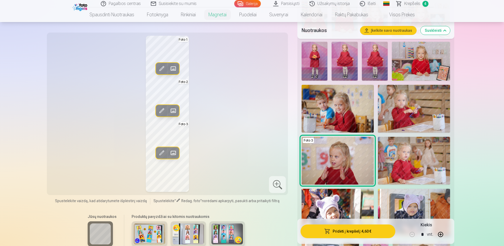
click at [225, 121] on div "Redag. foto Pakeisti Foto 1 Redag. foto Pakeisti Foto 2 Redag. foto Pakeisti Fo…" at bounding box center [167, 114] width 235 height 156
click at [222, 121] on div "Redag. foto Pakeisti Foto 1 Redag. foto Pakeisti Foto 2 Redag. foto Pakeisti Fo…" at bounding box center [167, 114] width 235 height 156
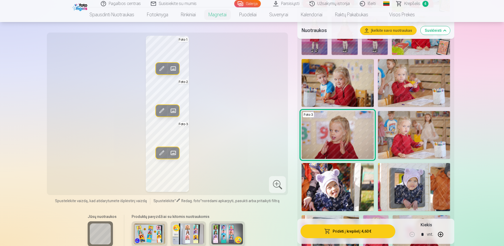
scroll to position [342, 0]
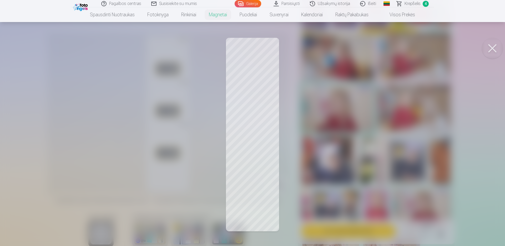
click at [334, 162] on div at bounding box center [252, 123] width 505 height 246
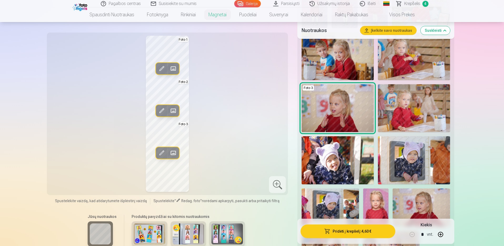
click at [405, 160] on img at bounding box center [414, 160] width 72 height 48
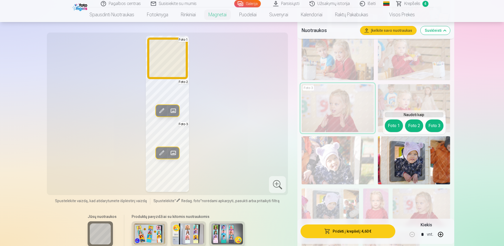
click at [392, 127] on button "Foto 1" at bounding box center [393, 126] width 18 height 13
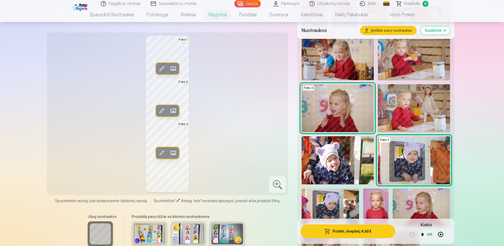
click at [348, 161] on img at bounding box center [337, 160] width 72 height 48
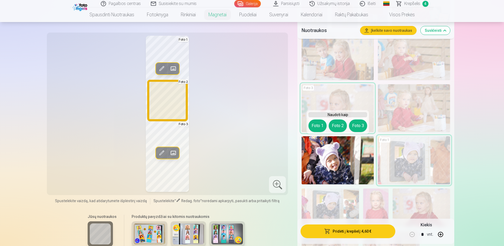
click at [337, 127] on button "Foto 2" at bounding box center [337, 126] width 18 height 13
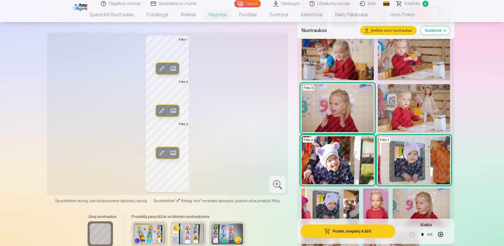
click at [323, 206] on img at bounding box center [329, 208] width 57 height 38
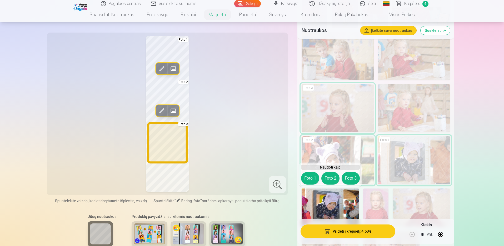
click at [349, 176] on button "Foto 3" at bounding box center [350, 178] width 18 height 13
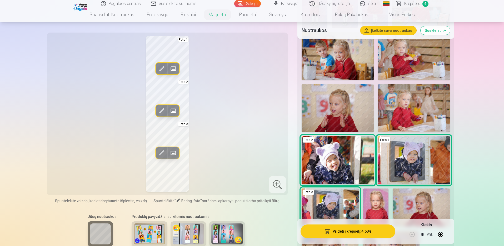
click at [220, 99] on div "Redag. foto Pakeisti Foto 1 Redag. foto Pakeisti Foto 2 Redag. foto Pakeisti Fo…" at bounding box center [167, 114] width 235 height 156
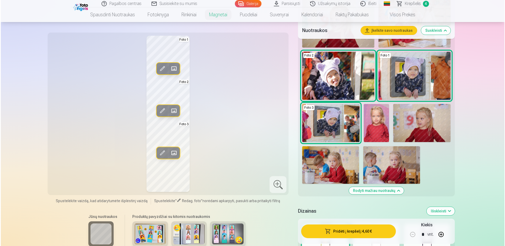
scroll to position [447, 0]
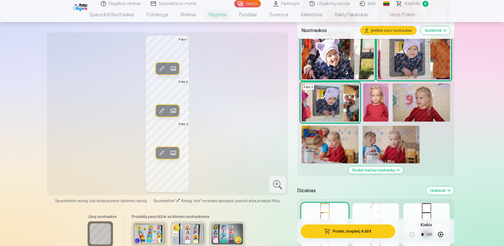
click at [250, 117] on div "Redag. foto Pakeisti Foto 1 Redag. foto Pakeisti Foto 2 Redag. foto Pakeisti Fo…" at bounding box center [167, 114] width 235 height 156
click at [162, 115] on button "Redag. foto" at bounding box center [162, 111] width 12 height 12
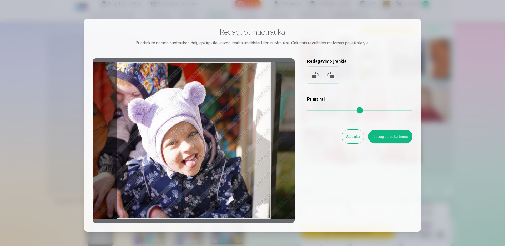
drag, startPoint x: 217, startPoint y: 156, endPoint x: 222, endPoint y: 147, distance: 11.1
click at [222, 147] on div at bounding box center [194, 140] width 202 height 165
click at [384, 138] on button "Išsaugoti pakeitimus" at bounding box center [390, 137] width 44 height 14
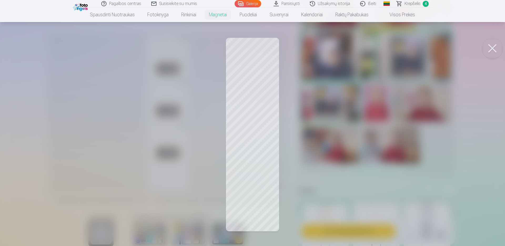
click at [263, 171] on div at bounding box center [252, 123] width 505 height 246
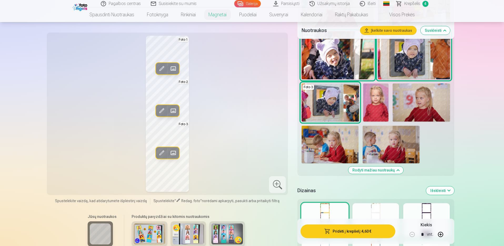
click at [173, 151] on span at bounding box center [173, 153] width 8 height 8
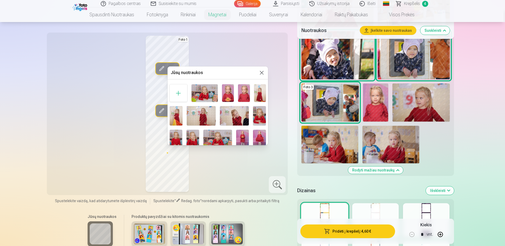
click at [161, 149] on div at bounding box center [252, 123] width 505 height 246
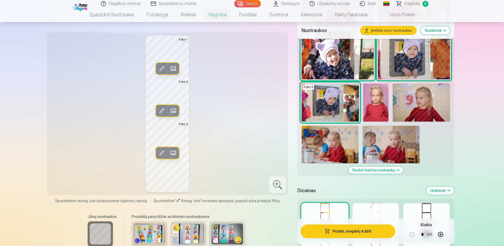
click at [160, 152] on span at bounding box center [161, 153] width 8 height 8
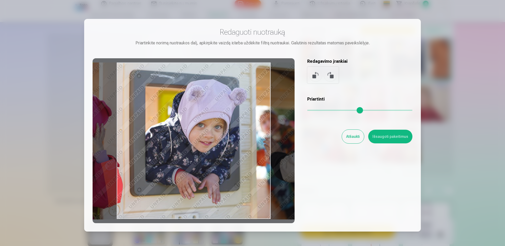
drag, startPoint x: 245, startPoint y: 163, endPoint x: 254, endPoint y: 160, distance: 8.7
click at [254, 160] on div at bounding box center [194, 140] width 202 height 165
click at [395, 138] on button "Išsaugoti pakeitimus" at bounding box center [390, 137] width 44 height 14
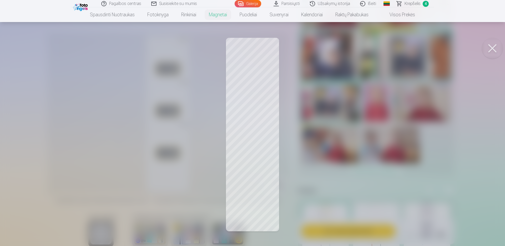
click at [261, 71] on div at bounding box center [252, 123] width 505 height 246
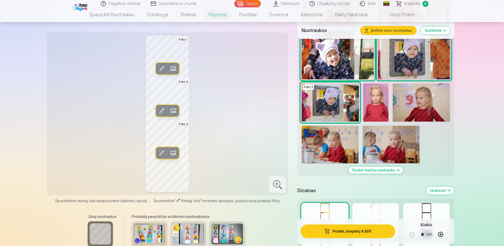
click at [175, 68] on span at bounding box center [173, 68] width 8 height 8
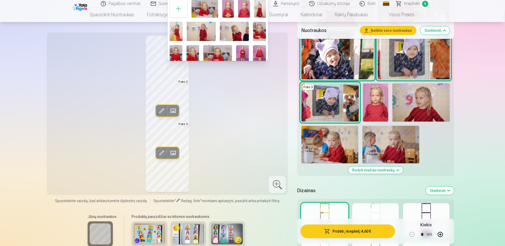
click at [162, 65] on div at bounding box center [252, 123] width 505 height 246
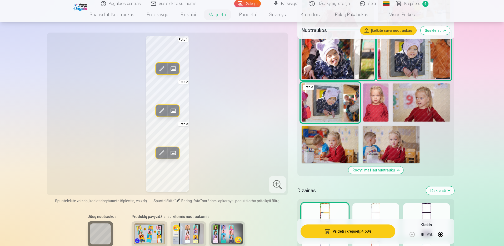
click at [161, 72] on span at bounding box center [161, 68] width 8 height 8
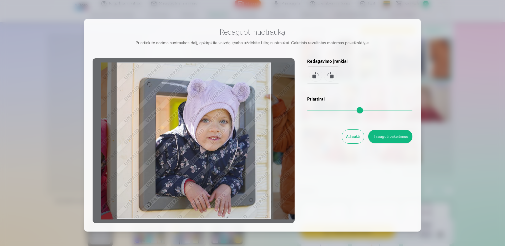
drag, startPoint x: 229, startPoint y: 146, endPoint x: 254, endPoint y: 149, distance: 25.3
click at [254, 149] on div at bounding box center [194, 140] width 202 height 165
click at [384, 138] on button "Išsaugoti pakeitimus" at bounding box center [390, 137] width 44 height 14
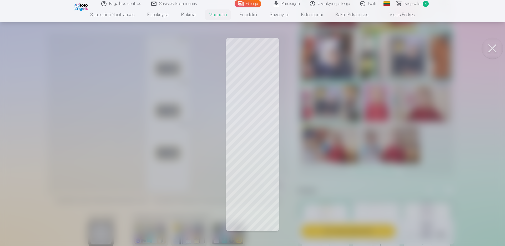
click at [265, 124] on div at bounding box center [252, 123] width 505 height 246
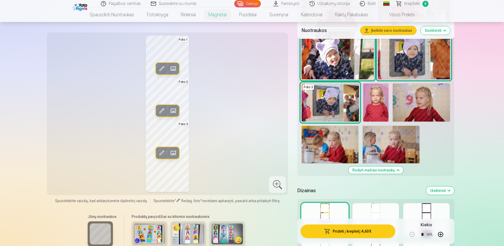
click at [175, 112] on span at bounding box center [173, 111] width 8 height 8
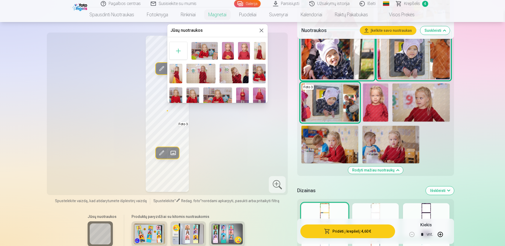
click at [217, 124] on div at bounding box center [252, 123] width 505 height 246
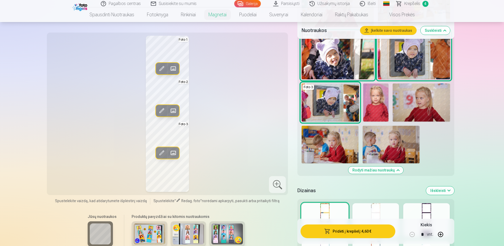
click at [160, 111] on span at bounding box center [161, 111] width 8 height 8
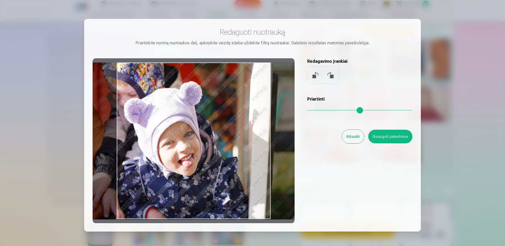
drag, startPoint x: 205, startPoint y: 156, endPoint x: 201, endPoint y: 137, distance: 19.5
click at [201, 137] on div at bounding box center [194, 140] width 202 height 165
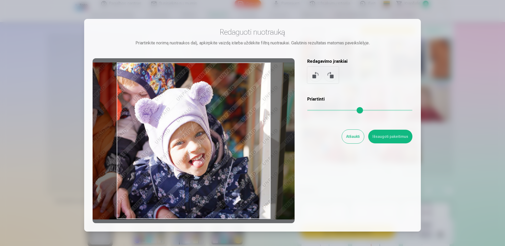
drag, startPoint x: 223, startPoint y: 155, endPoint x: 234, endPoint y: 141, distance: 17.8
click at [234, 141] on div at bounding box center [194, 140] width 202 height 165
click at [393, 138] on button "Išsaugoti pakeitimus" at bounding box center [390, 137] width 44 height 14
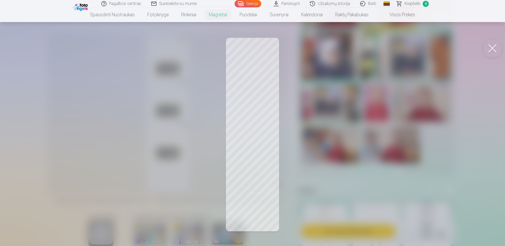
click at [320, 174] on div at bounding box center [252, 123] width 505 height 246
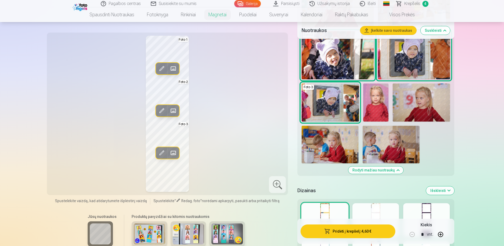
click at [160, 151] on span at bounding box center [161, 153] width 8 height 8
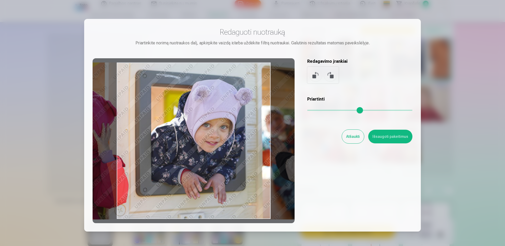
drag, startPoint x: 249, startPoint y: 172, endPoint x: 255, endPoint y: 171, distance: 5.8
click at [255, 171] on div at bounding box center [194, 140] width 202 height 165
click at [284, 165] on div at bounding box center [194, 140] width 202 height 165
click at [381, 138] on button "Išsaugoti pakeitimus" at bounding box center [390, 137] width 44 height 14
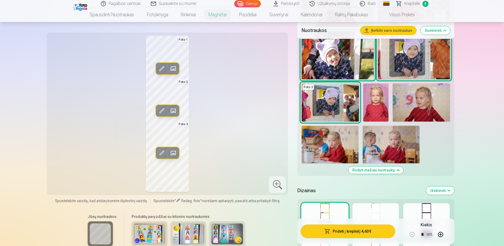
click at [215, 98] on div "Redag. foto Pakeisti Foto 1 Redag. foto Pakeisti Foto 2 Redag. foto Pakeisti Fo…" at bounding box center [167, 114] width 235 height 156
click at [345, 231] on button "Pridėti į krepšelį : 4,60 €" at bounding box center [347, 232] width 94 height 14
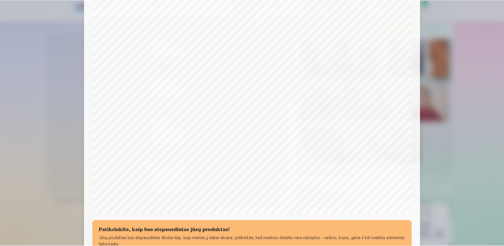
scroll to position [132, 0]
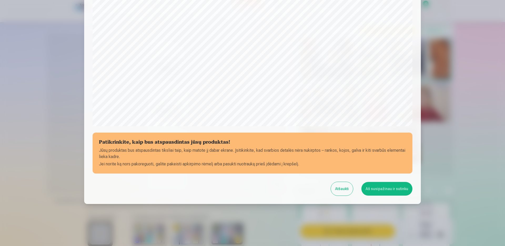
click at [348, 190] on button "Atšaukti" at bounding box center [342, 189] width 22 height 14
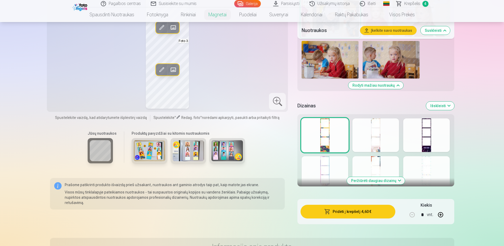
scroll to position [500, 0]
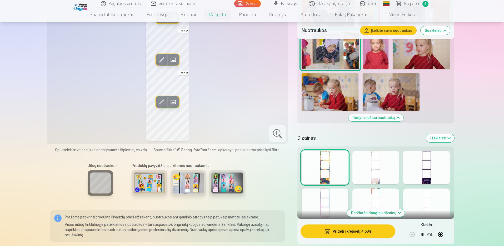
click at [323, 201] on div at bounding box center [324, 206] width 47 height 34
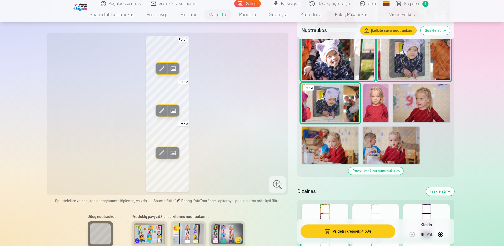
scroll to position [473, 0]
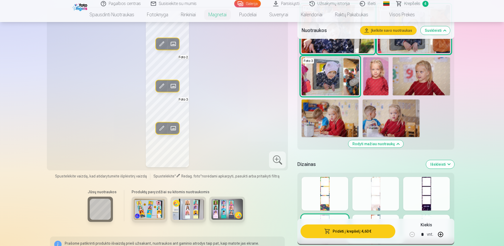
click at [366, 197] on div at bounding box center [375, 194] width 47 height 34
click at [431, 203] on div at bounding box center [426, 194] width 47 height 34
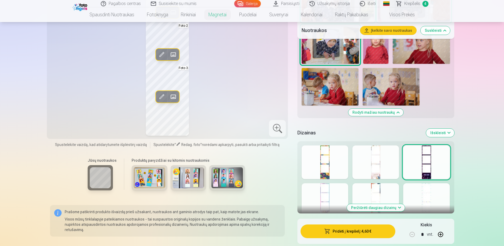
scroll to position [526, 0]
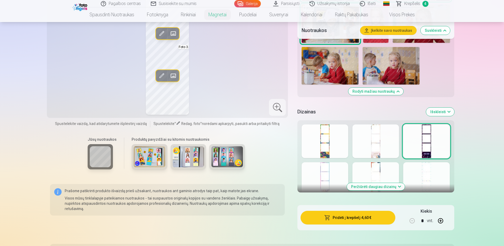
click at [321, 168] on div at bounding box center [324, 180] width 47 height 34
click at [372, 176] on div at bounding box center [375, 180] width 47 height 34
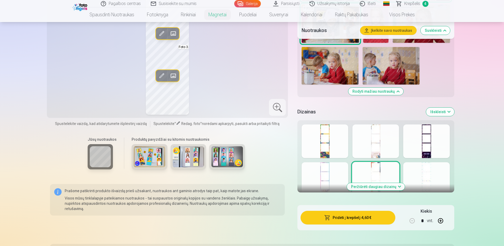
click at [378, 189] on button "Peržiūrėti daugiau dizainų" at bounding box center [376, 186] width 58 height 7
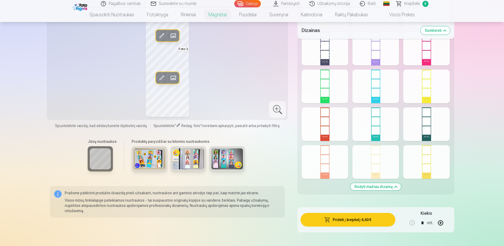
scroll to position [736, 0]
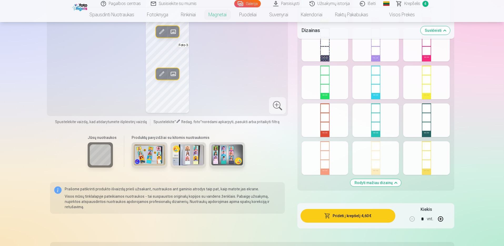
click at [389, 160] on div at bounding box center [375, 158] width 47 height 34
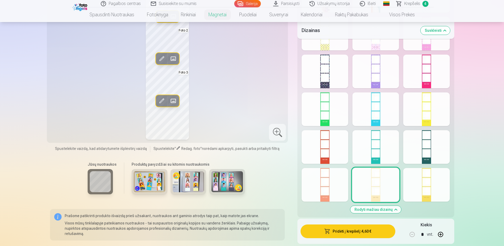
scroll to position [684, 0]
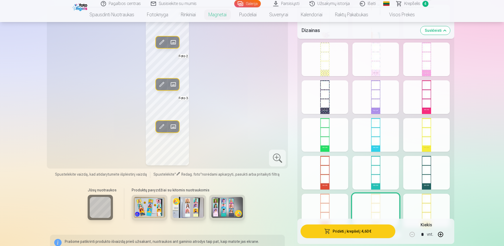
click at [427, 148] on div at bounding box center [426, 135] width 47 height 34
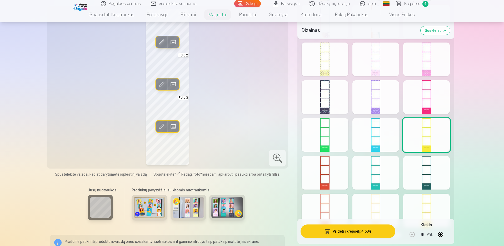
click at [426, 99] on div at bounding box center [426, 97] width 47 height 34
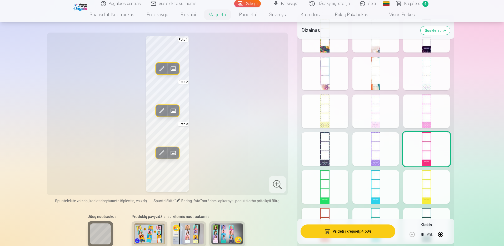
scroll to position [631, 0]
click at [326, 118] on div at bounding box center [324, 112] width 47 height 34
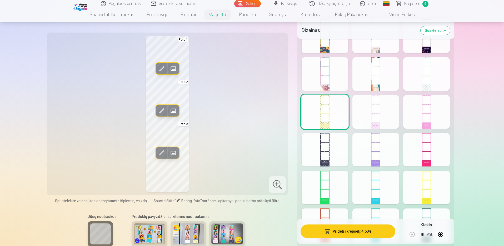
click at [372, 117] on div at bounding box center [375, 112] width 47 height 34
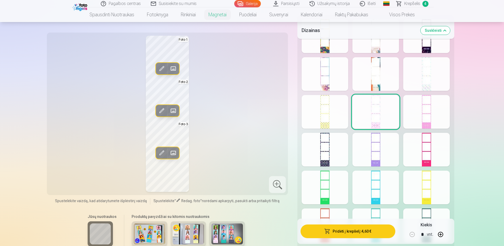
click at [435, 113] on div at bounding box center [426, 112] width 47 height 34
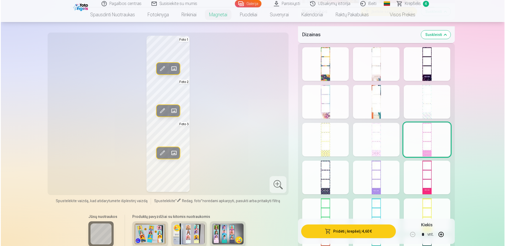
scroll to position [579, 0]
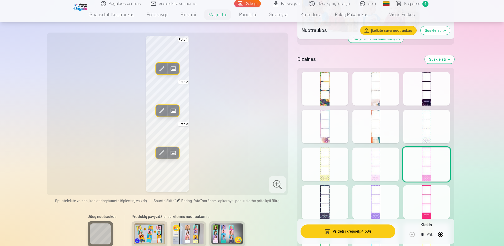
click at [430, 126] on div at bounding box center [426, 127] width 47 height 34
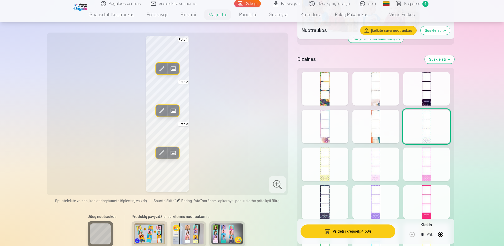
click at [387, 123] on div at bounding box center [375, 127] width 47 height 34
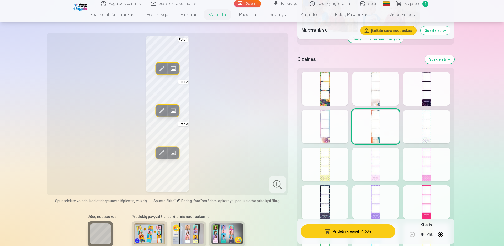
click at [330, 126] on div at bounding box center [324, 127] width 47 height 34
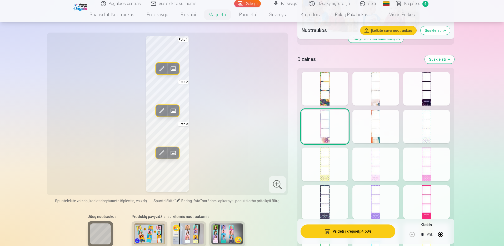
click at [318, 94] on div at bounding box center [324, 89] width 47 height 34
click at [366, 91] on div at bounding box center [375, 89] width 47 height 34
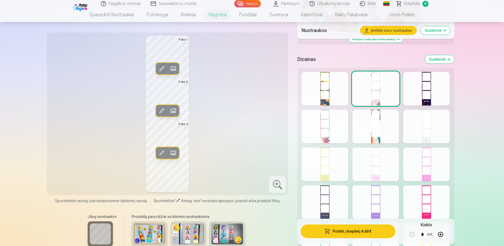
click at [419, 91] on div at bounding box center [426, 89] width 47 height 34
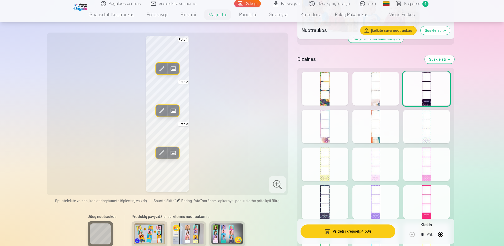
click at [381, 92] on div at bounding box center [375, 89] width 47 height 34
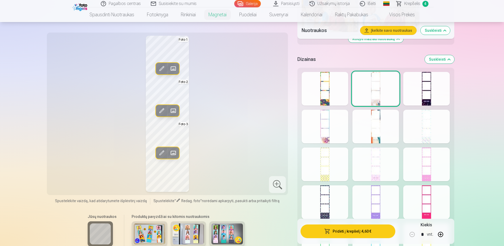
click at [256, 77] on div "Redag. foto Pakeisti Foto 1 Redag. foto Pakeisti Foto 2 Redag. foto Pakeisti Fo…" at bounding box center [167, 114] width 235 height 156
click at [160, 68] on span at bounding box center [161, 68] width 8 height 8
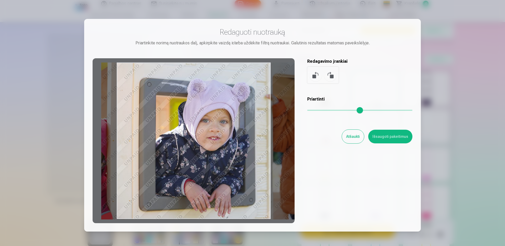
drag, startPoint x: 194, startPoint y: 148, endPoint x: 219, endPoint y: 146, distance: 25.4
click at [219, 146] on div at bounding box center [194, 140] width 202 height 165
click at [392, 135] on button "Išsaugoti pakeitimus" at bounding box center [390, 137] width 44 height 14
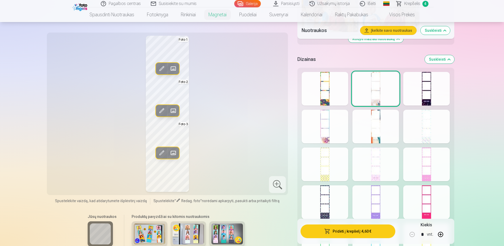
click at [161, 110] on span at bounding box center [161, 111] width 8 height 8
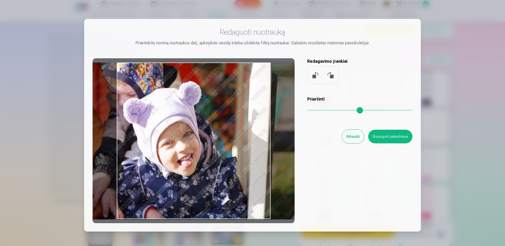
drag, startPoint x: 202, startPoint y: 151, endPoint x: 200, endPoint y: 148, distance: 3.2
click at [200, 148] on div at bounding box center [194, 140] width 202 height 165
click at [382, 137] on button "Išsaugoti pakeitimus" at bounding box center [390, 137] width 44 height 14
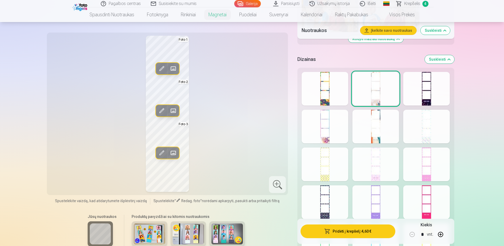
click at [162, 151] on span at bounding box center [161, 153] width 8 height 8
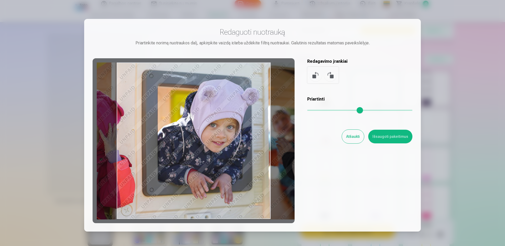
drag, startPoint x: 192, startPoint y: 152, endPoint x: 213, endPoint y: 156, distance: 21.2
click at [213, 156] on div at bounding box center [194, 140] width 202 height 165
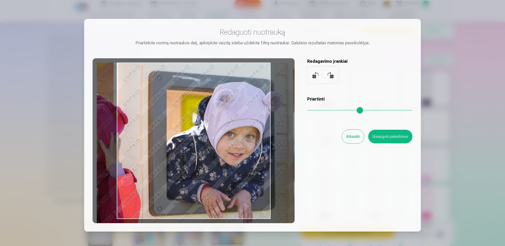
drag, startPoint x: 309, startPoint y: 111, endPoint x: 312, endPoint y: 110, distance: 3.7
click at [312, 110] on input "range" at bounding box center [359, 110] width 105 height 1
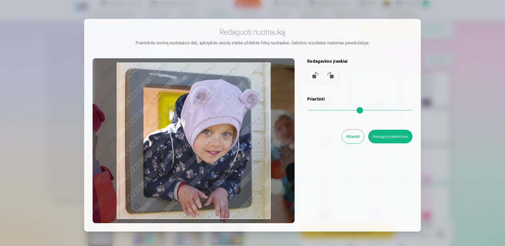
drag, startPoint x: 226, startPoint y: 162, endPoint x: 202, endPoint y: 160, distance: 23.3
click at [202, 160] on div at bounding box center [194, 140] width 202 height 165
type input "****"
click at [386, 139] on button "Išsaugoti pakeitimus" at bounding box center [390, 137] width 44 height 14
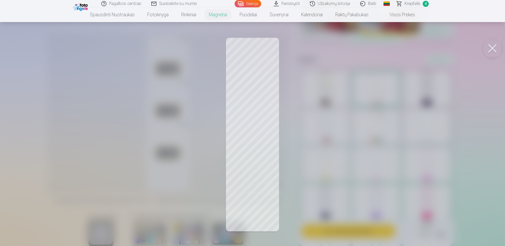
click at [261, 119] on div at bounding box center [252, 123] width 505 height 246
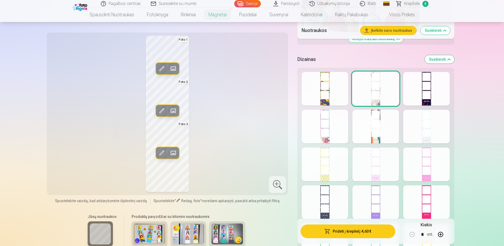
click at [159, 109] on span at bounding box center [161, 111] width 8 height 8
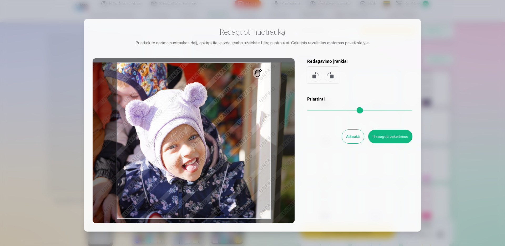
click at [311, 110] on input "range" at bounding box center [359, 110] width 105 height 1
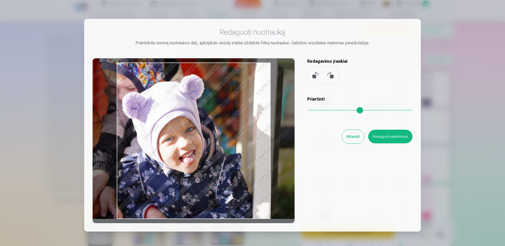
drag, startPoint x: 213, startPoint y: 143, endPoint x: 210, endPoint y: 125, distance: 18.7
click at [210, 125] on div at bounding box center [194, 140] width 202 height 165
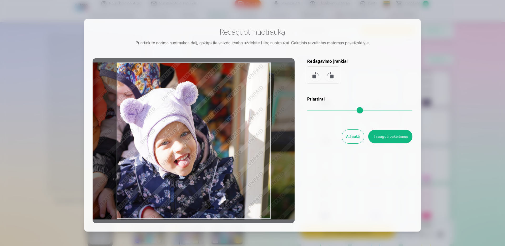
drag, startPoint x: 307, startPoint y: 111, endPoint x: 298, endPoint y: 112, distance: 9.0
type input "*"
click at [307, 111] on input "range" at bounding box center [359, 110] width 105 height 1
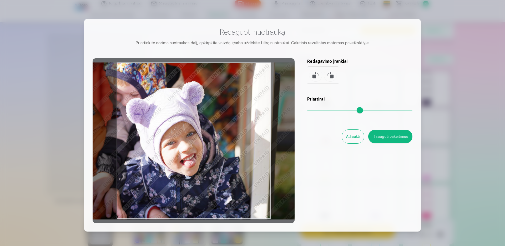
drag, startPoint x: 254, startPoint y: 155, endPoint x: 260, endPoint y: 153, distance: 6.4
click at [260, 153] on div at bounding box center [194, 140] width 202 height 165
click at [382, 139] on button "Išsaugoti pakeitimus" at bounding box center [390, 137] width 44 height 14
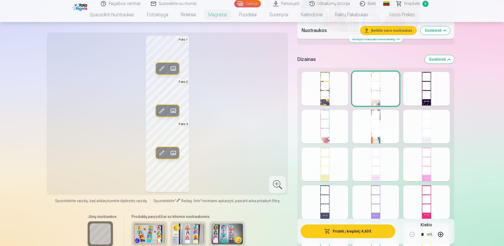
click at [159, 67] on span at bounding box center [161, 68] width 8 height 8
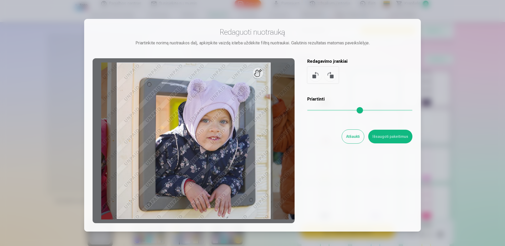
click at [379, 136] on button "Išsaugoti pakeitimus" at bounding box center [390, 137] width 44 height 14
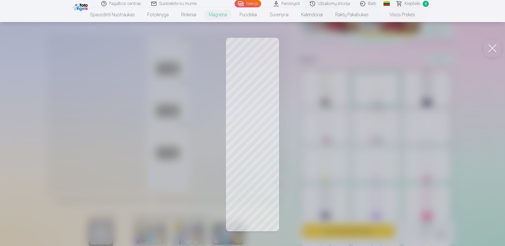
click at [322, 99] on div at bounding box center [252, 123] width 505 height 246
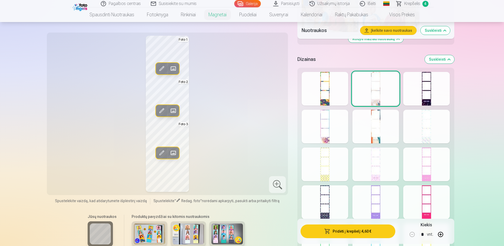
click at [339, 230] on button "Pridėti į krepšelį : 4,60 €" at bounding box center [347, 232] width 94 height 14
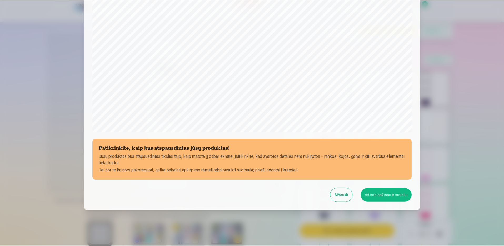
scroll to position [132, 0]
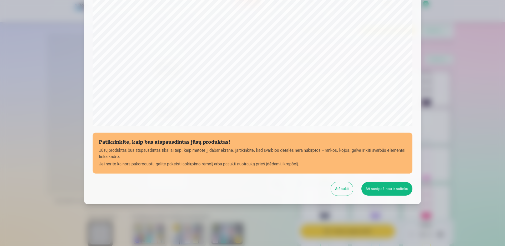
click at [382, 186] on button "Aš susipažinau ir sutinku" at bounding box center [386, 189] width 51 height 14
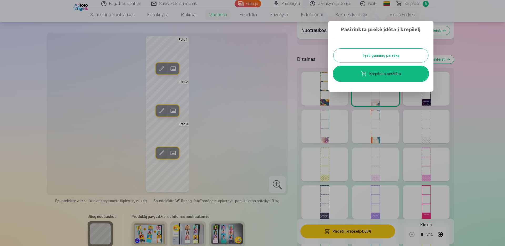
click at [372, 54] on button "Tęsti gaminių paiešką" at bounding box center [380, 56] width 95 height 14
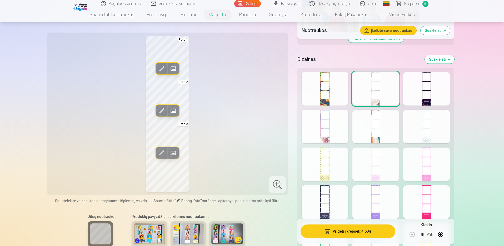
click at [406, 5] on span "Krepšelis" at bounding box center [412, 4] width 16 height 6
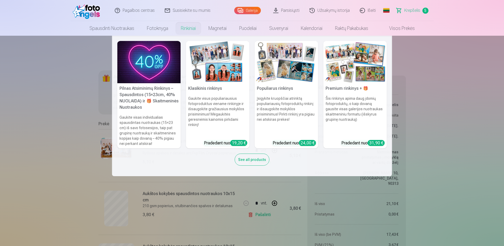
click at [230, 83] on link "Klasikinis rinkinys Gaukite visus populiariausius fotoproduktus viename rinkiny…" at bounding box center [217, 95] width 63 height 108
click at [279, 73] on img at bounding box center [286, 62] width 63 height 42
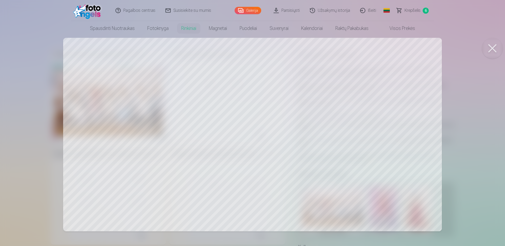
click at [491, 47] on button at bounding box center [492, 48] width 21 height 21
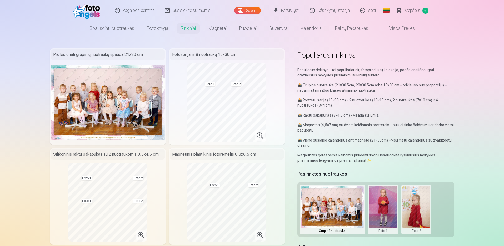
click at [409, 12] on span "Krepšelis" at bounding box center [412, 10] width 16 height 6
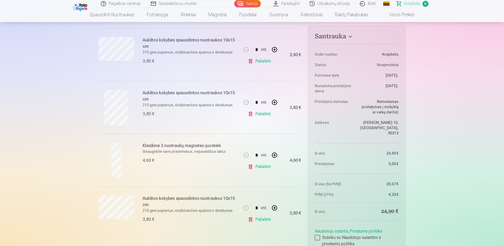
scroll to position [237, 0]
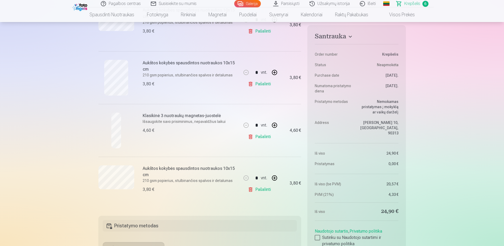
click at [261, 192] on link "Pašalinti" at bounding box center [260, 190] width 25 height 11
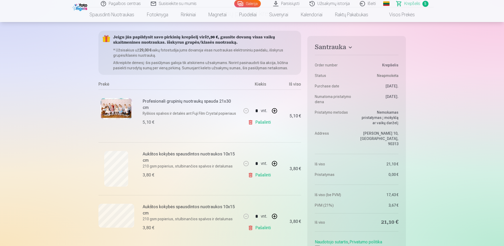
scroll to position [0, 0]
